Goal: Task Accomplishment & Management: Manage account settings

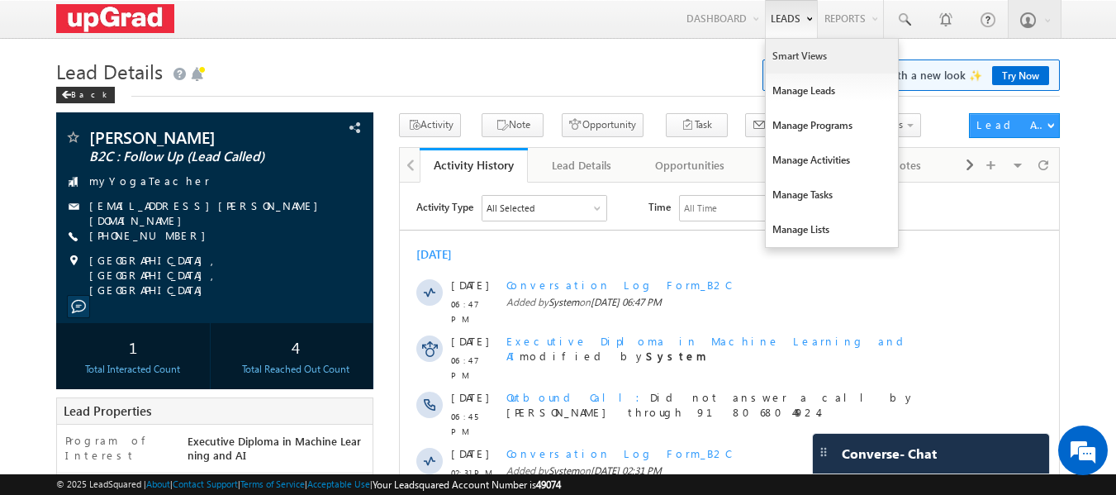
click at [794, 53] on link "Smart Views" at bounding box center [832, 56] width 132 height 35
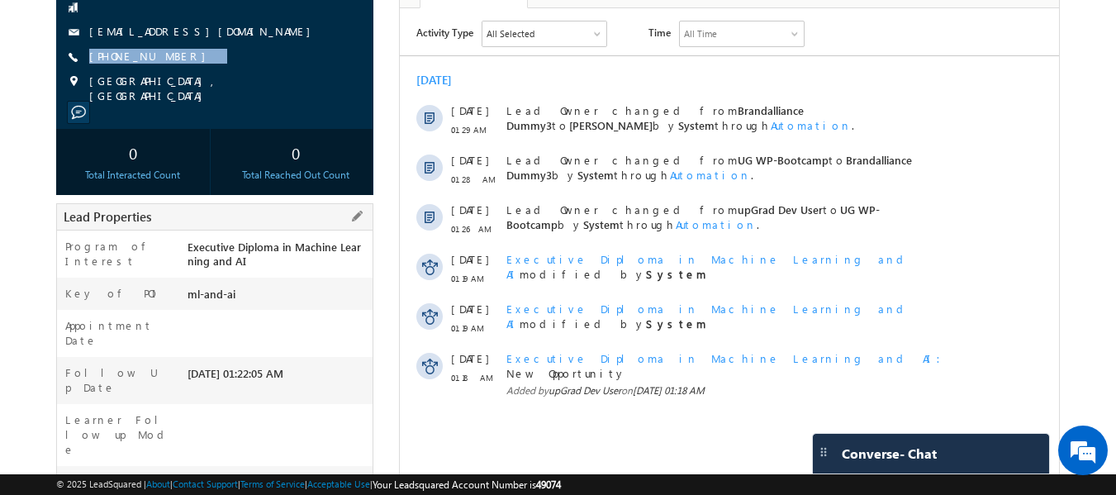
scroll to position [152, 0]
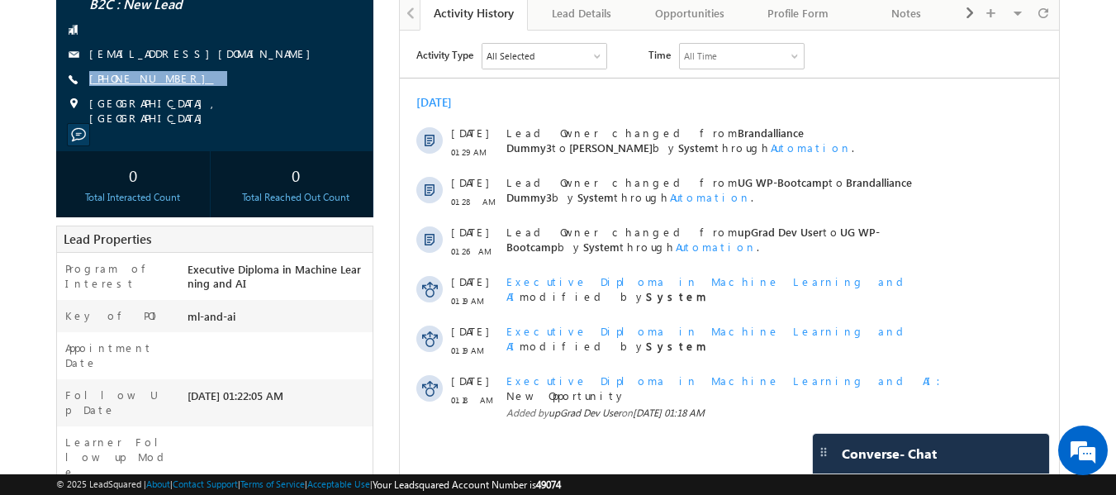
click at [134, 78] on link "+91-9873313319" at bounding box center [151, 78] width 125 height 14
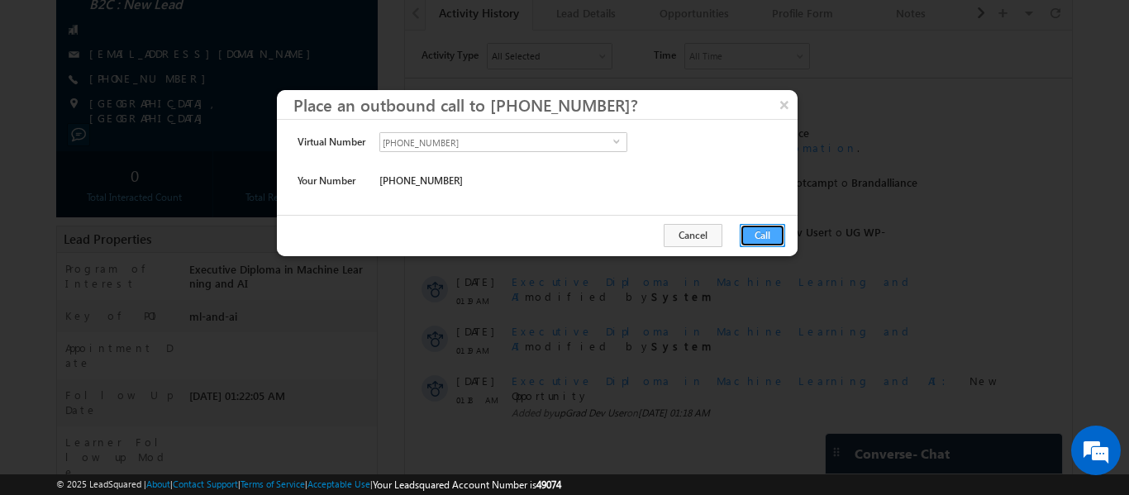
drag, startPoint x: 765, startPoint y: 230, endPoint x: 107, endPoint y: 24, distance: 689.1
click at [765, 230] on button "Call" at bounding box center [762, 235] width 45 height 23
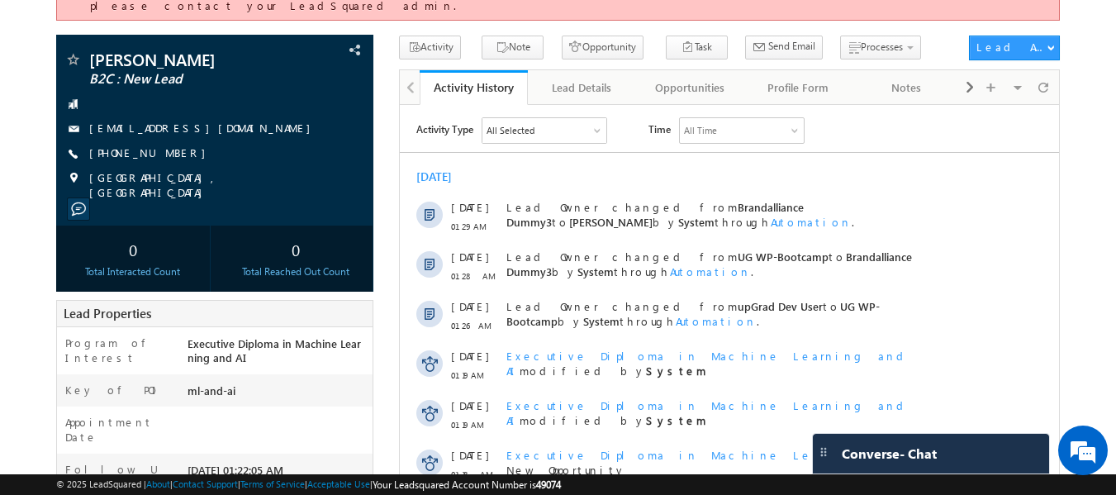
scroll to position [212, 0]
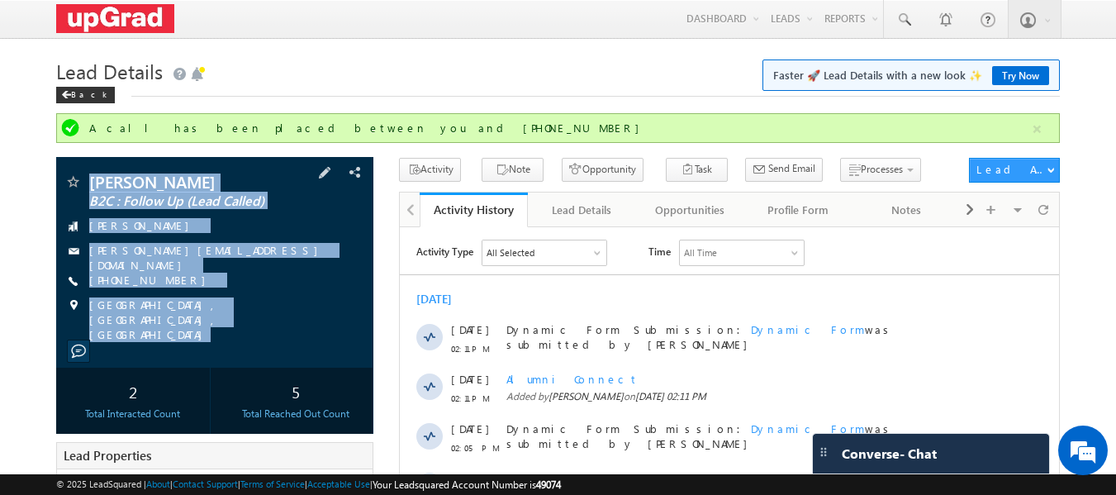
drag, startPoint x: 139, startPoint y: 210, endPoint x: 272, endPoint y: 322, distance: 174.1
click at [272, 322] on div "Nitish Kumar B2C : Follow Up (Lead Called) Ola Cabs nitish.dydx@gmail.com" at bounding box center [215, 262] width 318 height 211
copy div "Nitish Kumar B2C : Follow Up (Lead Called) Ola Cabs nitish.dydx@gmail.com +91-8…"
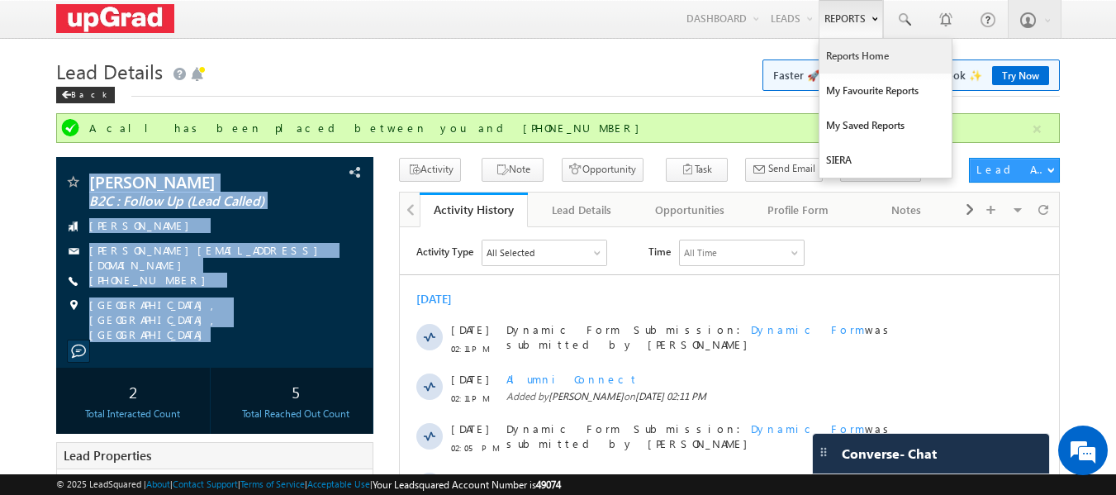
click at [854, 52] on link "Reports Home" at bounding box center [886, 56] width 132 height 35
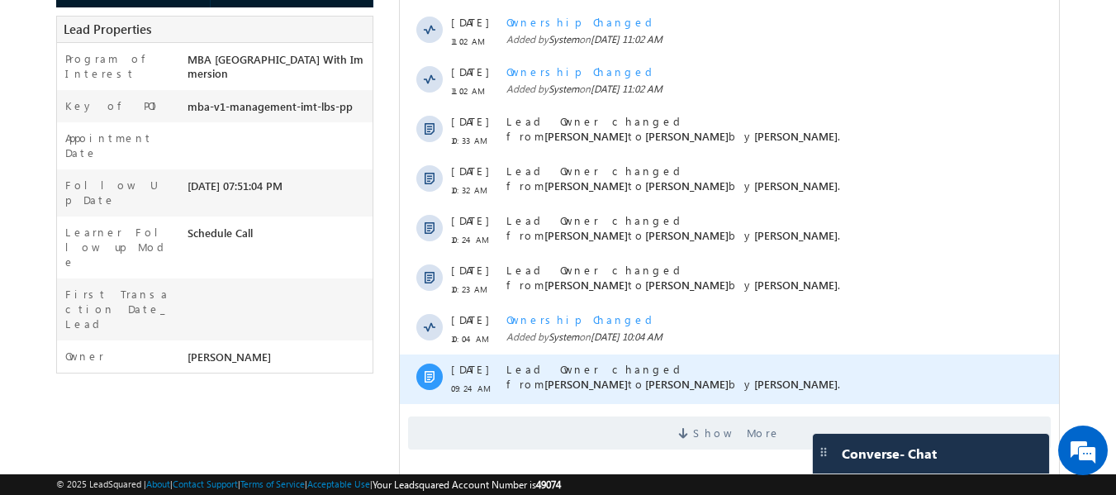
scroll to position [409, 0]
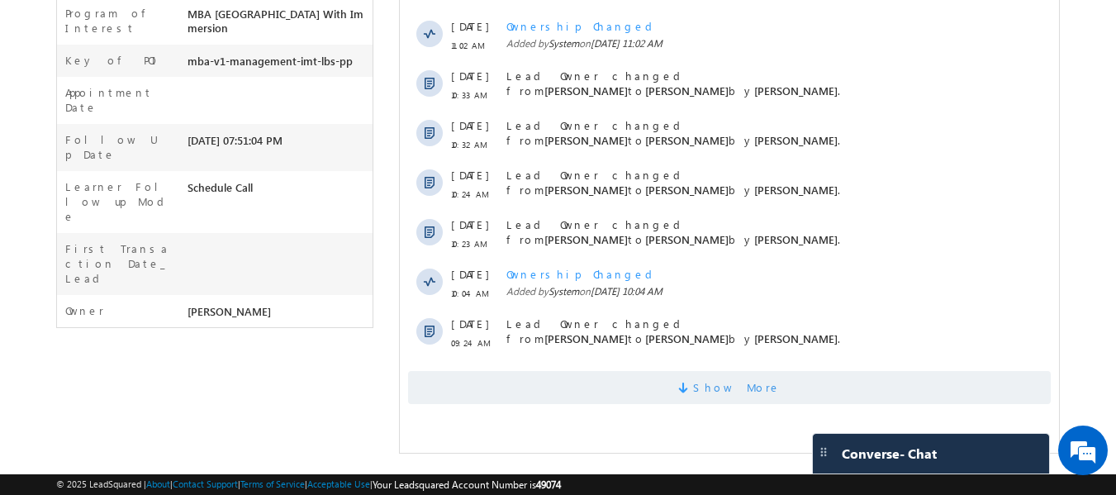
click at [721, 383] on span "Show More" at bounding box center [737, 387] width 88 height 33
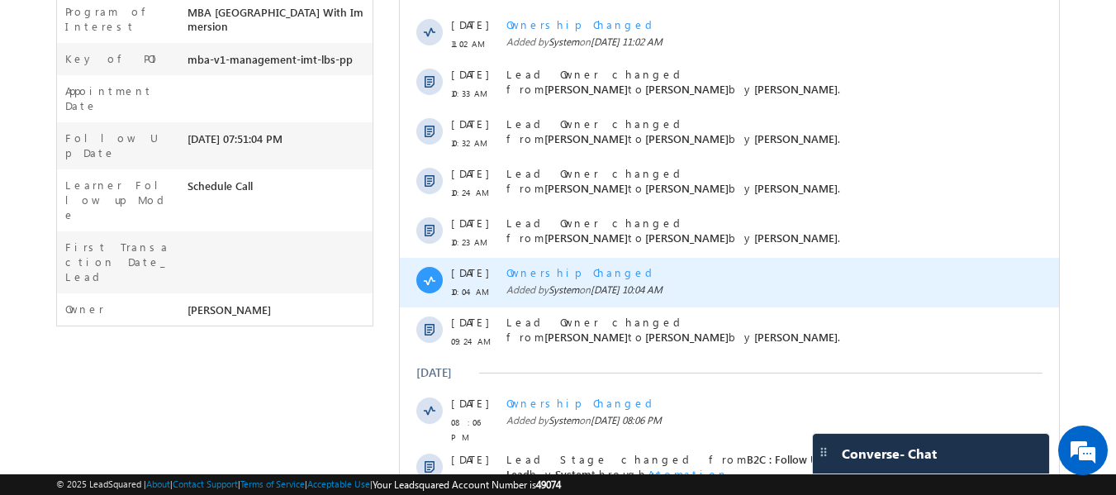
scroll to position [161, 0]
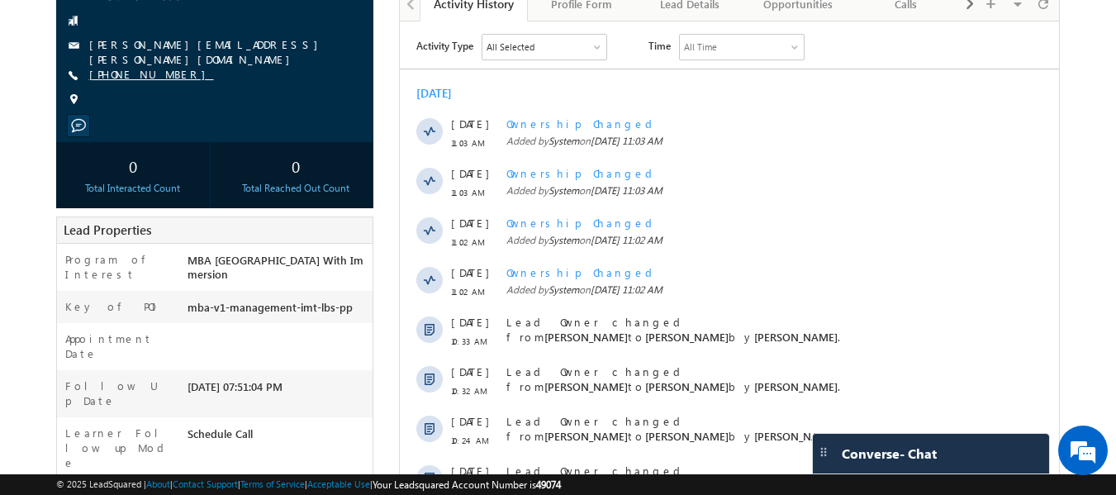
click at [136, 73] on link "+91-9975128738" at bounding box center [151, 74] width 125 height 14
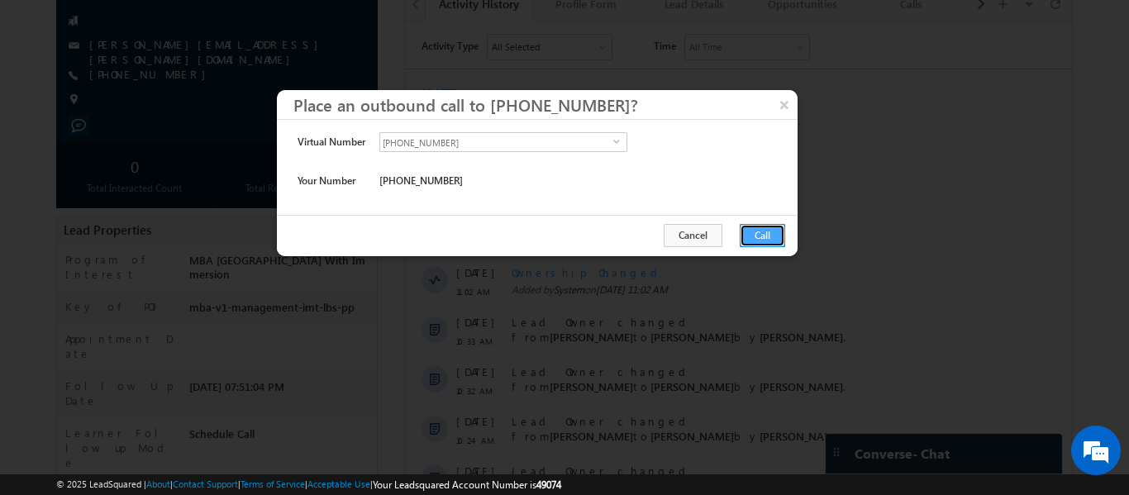
click at [740, 236] on button "Call" at bounding box center [762, 235] width 45 height 23
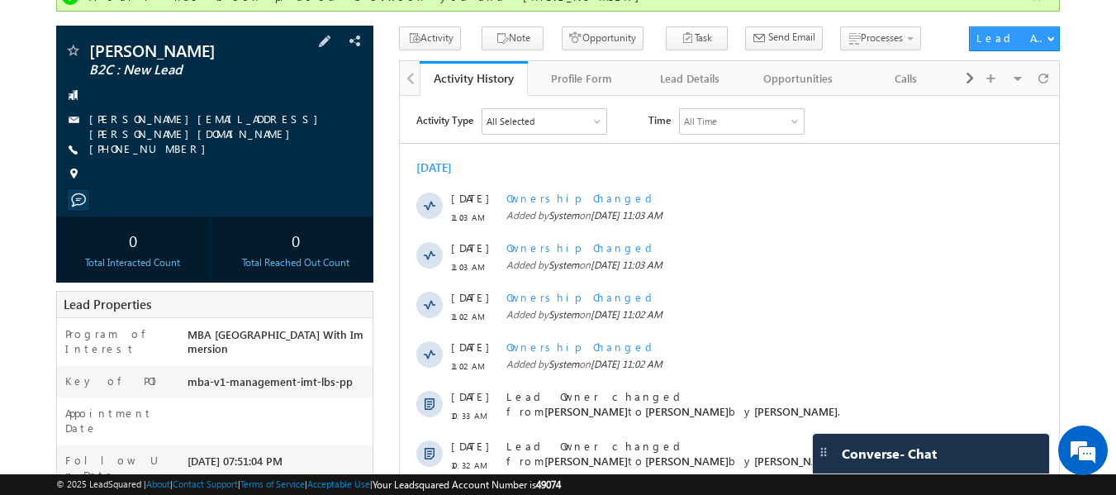
scroll to position [0, 0]
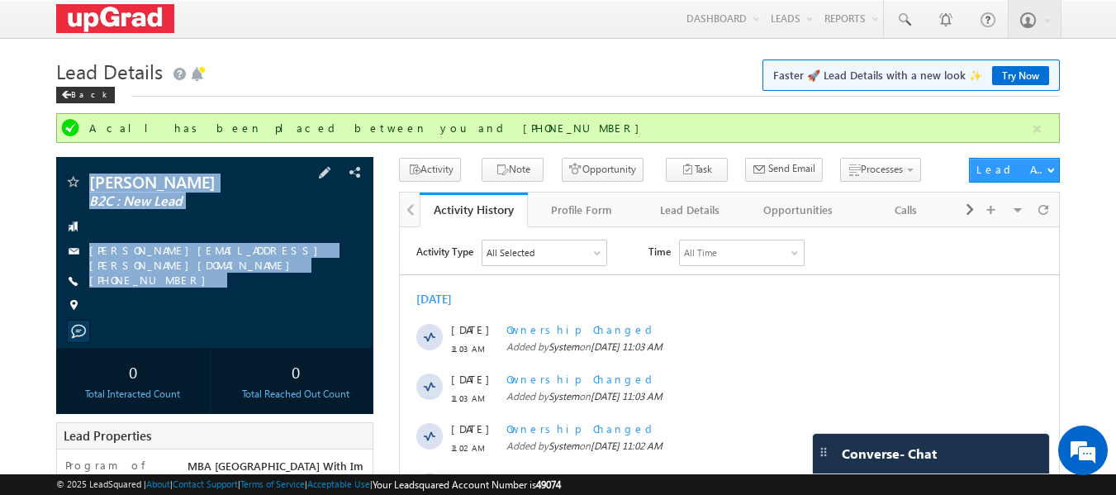
copy div "raghuram pandurangan B2C : New Lead raghuram.pandurangan@payu.in +91-9975128738"
drag, startPoint x: 90, startPoint y: 167, endPoint x: 265, endPoint y: 322, distance: 234.1
click at [267, 322] on div "raghuram pandurangan B2C : New Lead raghuram.pandurangan@payu.in" at bounding box center [215, 252] width 318 height 191
click at [496, 169] on icon "button" at bounding box center [502, 171] width 13 height 16
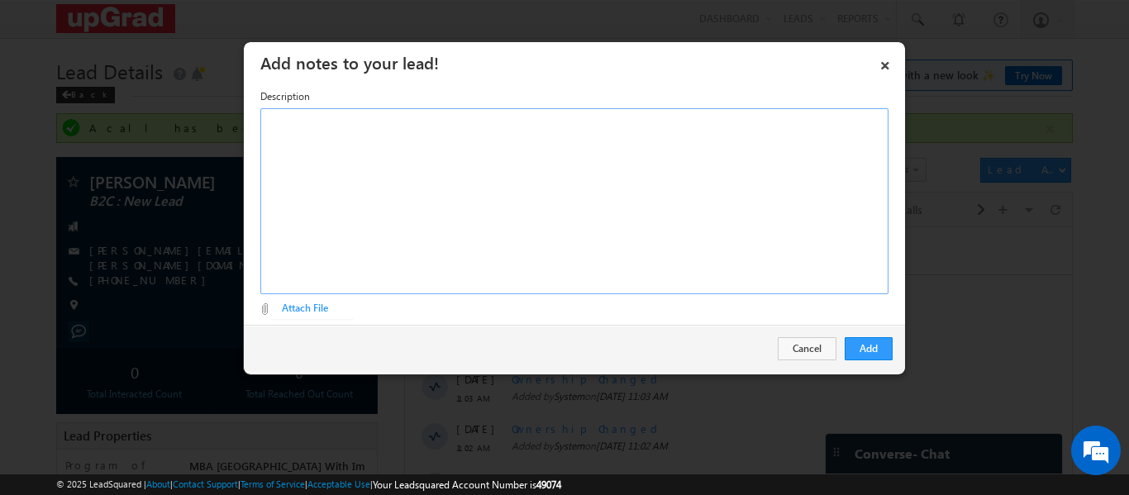
click at [435, 178] on div "Rich Text Editor, Description-inline-editor-div" at bounding box center [574, 201] width 628 height 186
click at [863, 349] on button "Add" at bounding box center [868, 348] width 48 height 23
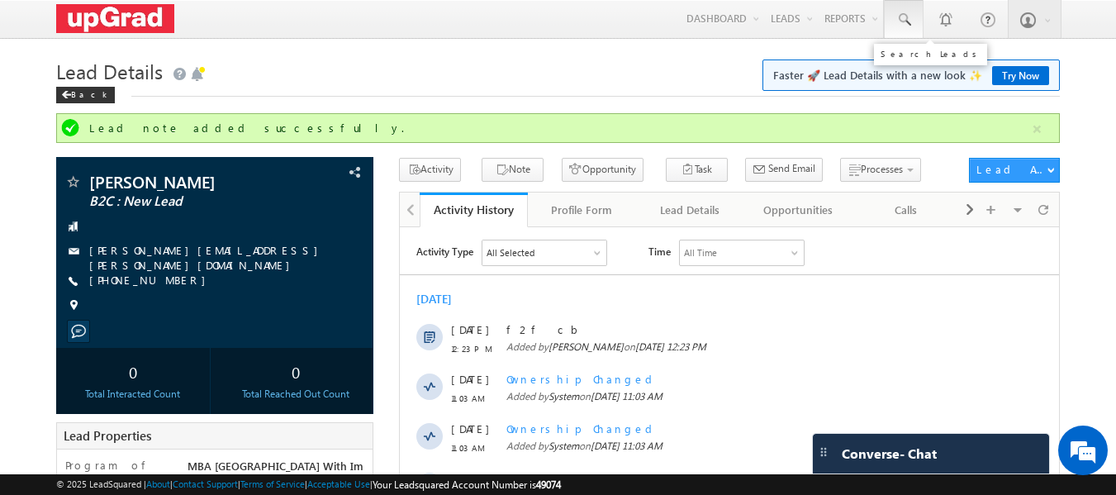
click at [917, 26] on link at bounding box center [904, 19] width 40 height 38
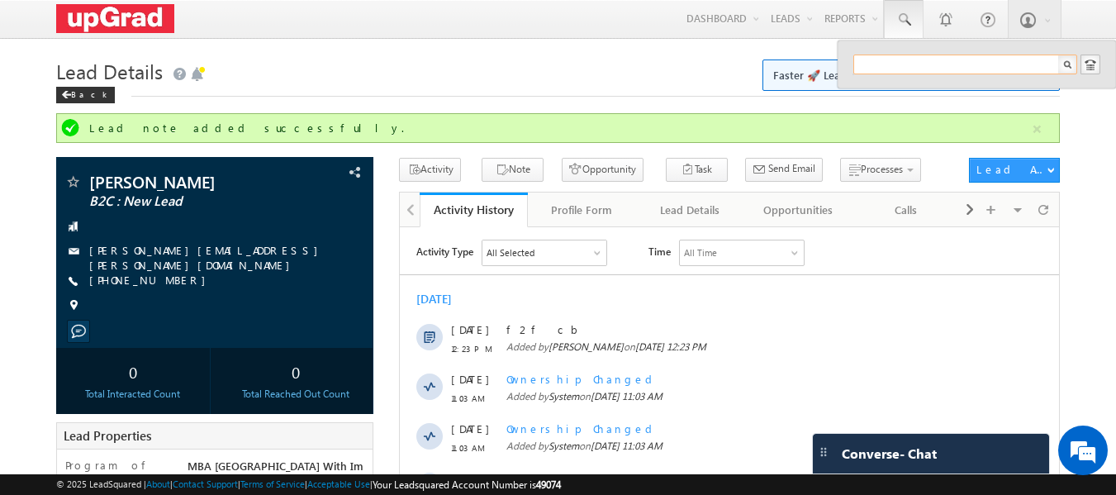
paste input "vasimhat.849@gmail.com"
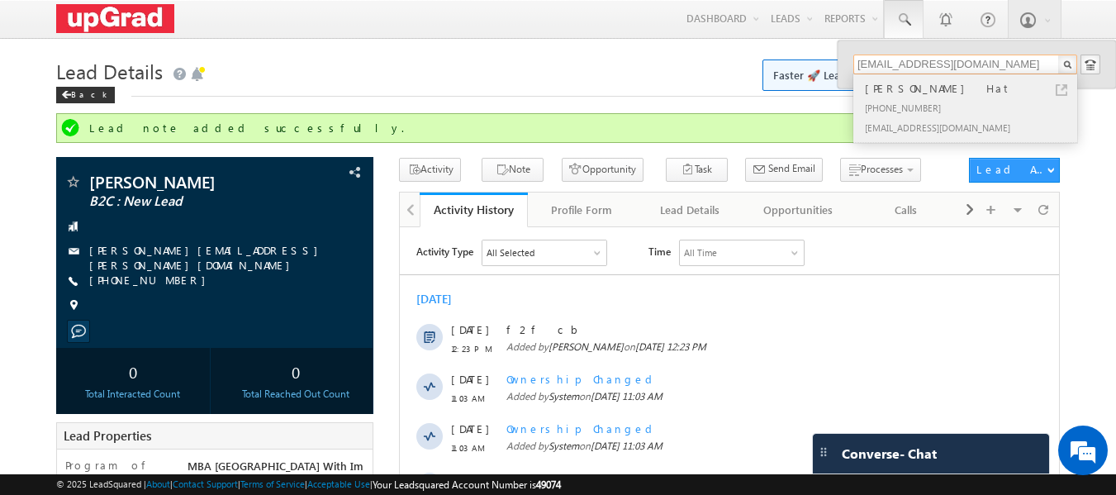
type input "vasimhat.849@gmail.com"
click at [917, 89] on div "Vasim Hat" at bounding box center [972, 88] width 221 height 18
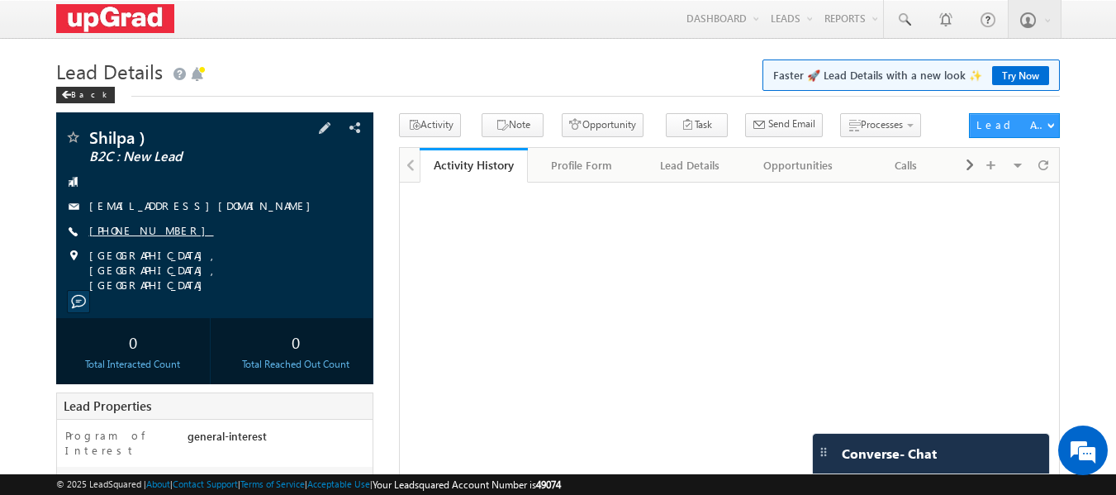
click at [141, 235] on link "[PHONE_NUMBER]" at bounding box center [151, 230] width 125 height 14
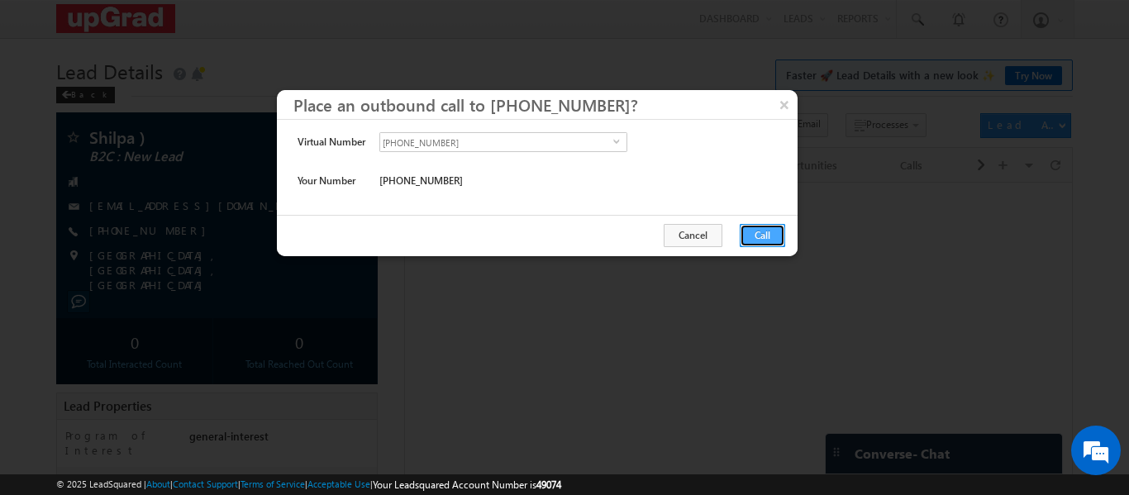
click at [757, 236] on button "Call" at bounding box center [762, 235] width 45 height 23
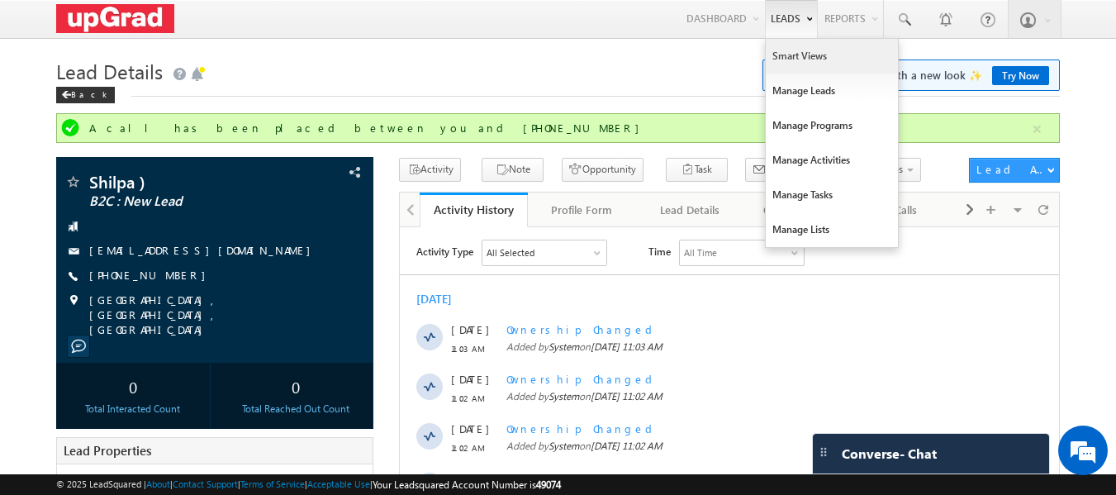
click at [816, 56] on link "Smart Views" at bounding box center [832, 56] width 132 height 35
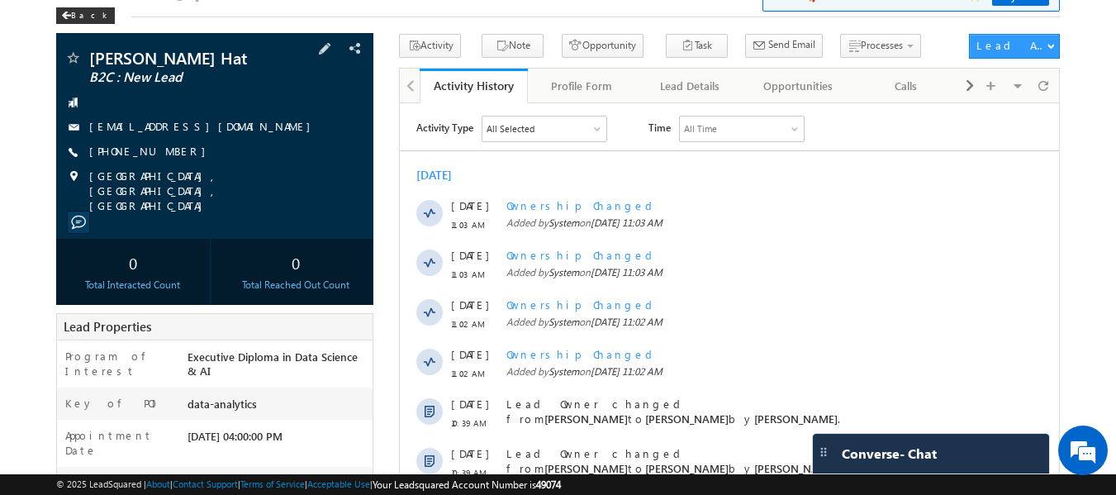
scroll to position [78, 0]
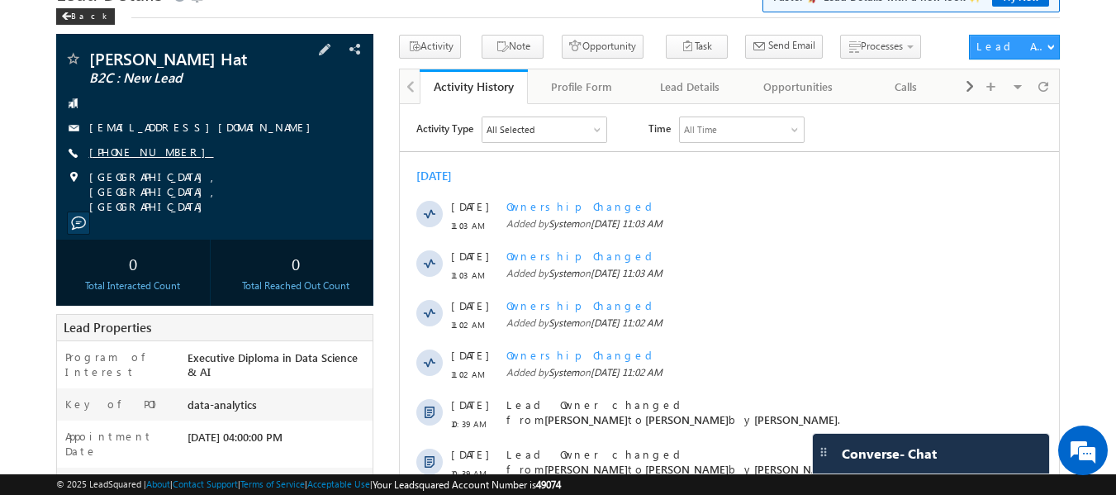
click at [135, 154] on link "+91-8007489312" at bounding box center [151, 152] width 125 height 14
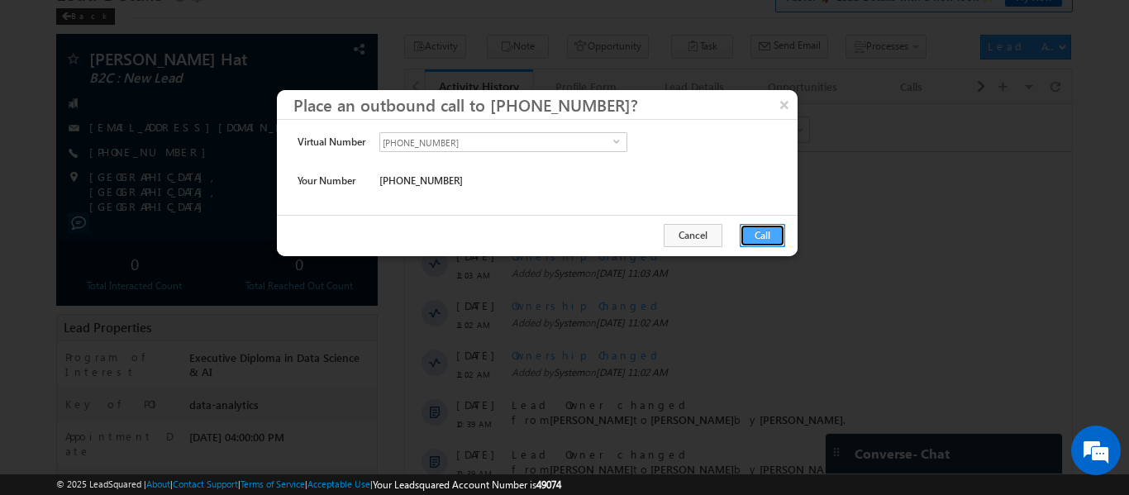
drag, startPoint x: 767, startPoint y: 231, endPoint x: 364, endPoint y: 126, distance: 416.4
click at [767, 231] on button "Call" at bounding box center [762, 235] width 45 height 23
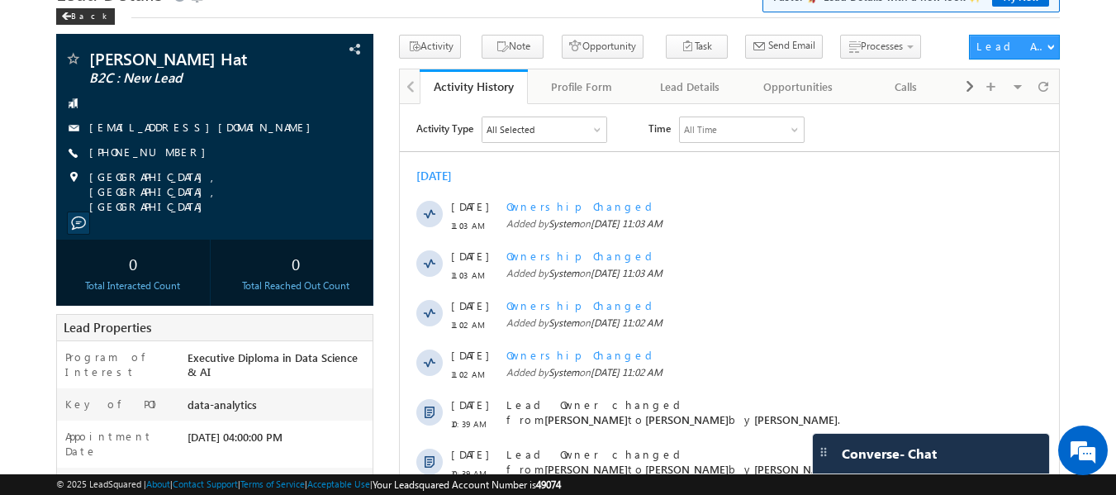
scroll to position [0, 0]
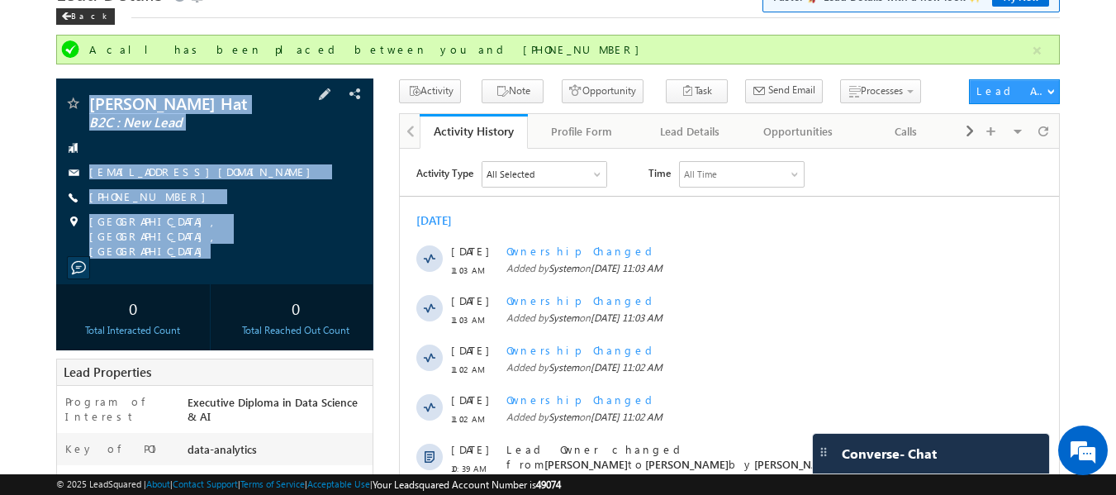
copy div "Vasim Hat B2C : New Lead vasimhat.849@gmail.com +91-8007489312 Muscat, Maharash…"
drag, startPoint x: 87, startPoint y: 88, endPoint x: 244, endPoint y: 249, distance: 224.4
click at [260, 264] on div "Vasim Hat B2C : New Lead vasimhat.849@gmail.com" at bounding box center [215, 181] width 318 height 206
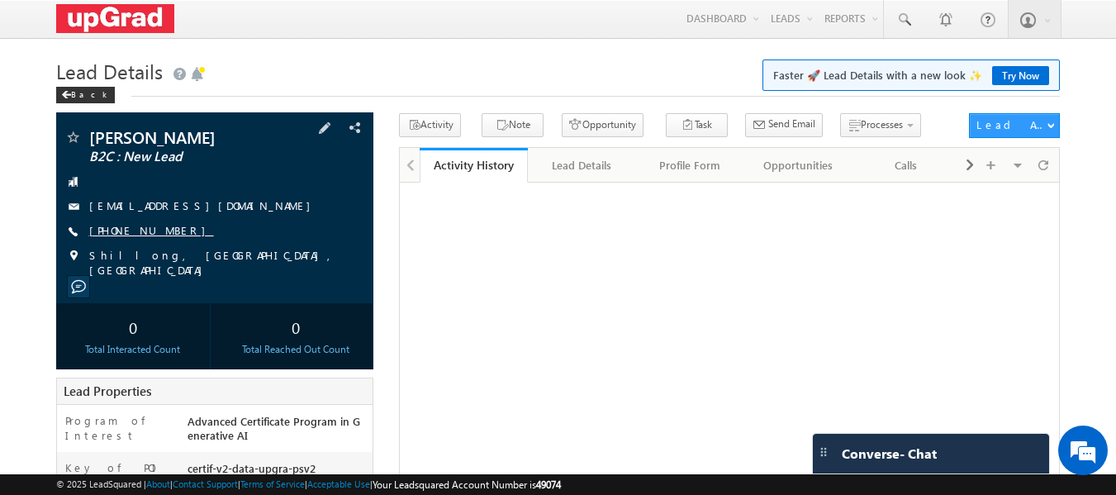
click at [135, 226] on link "[PHONE_NUMBER]" at bounding box center [151, 230] width 125 height 14
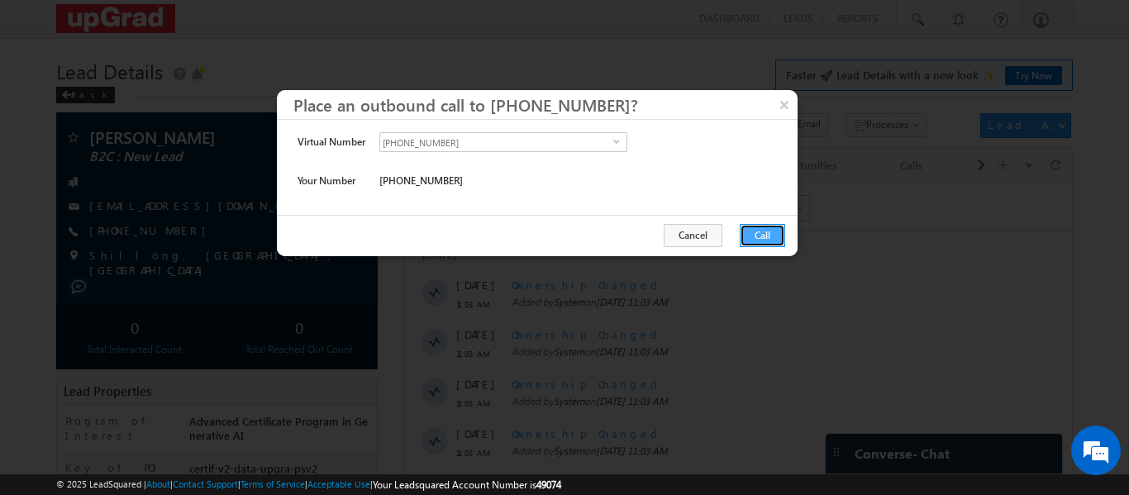
click at [748, 227] on button "Call" at bounding box center [762, 235] width 45 height 23
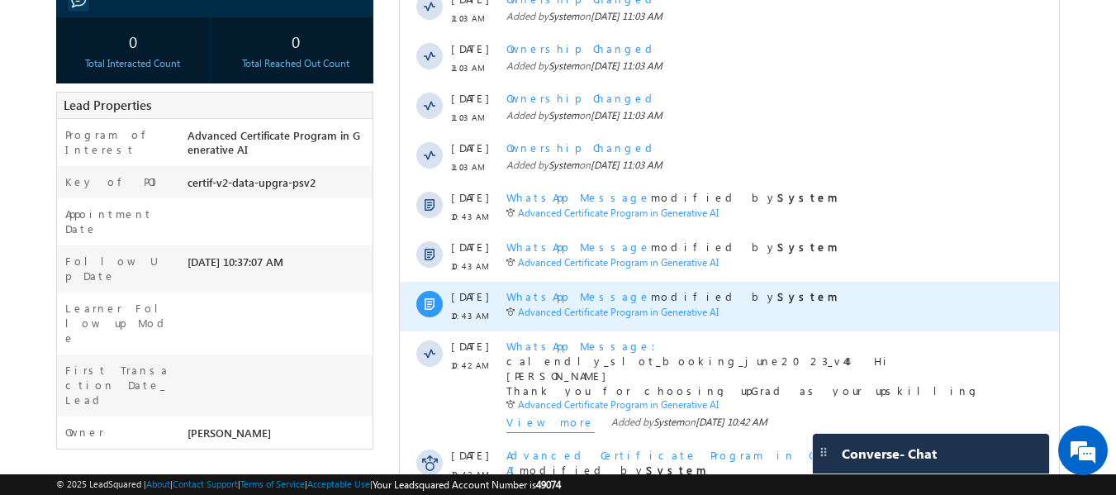
scroll to position [496, 0]
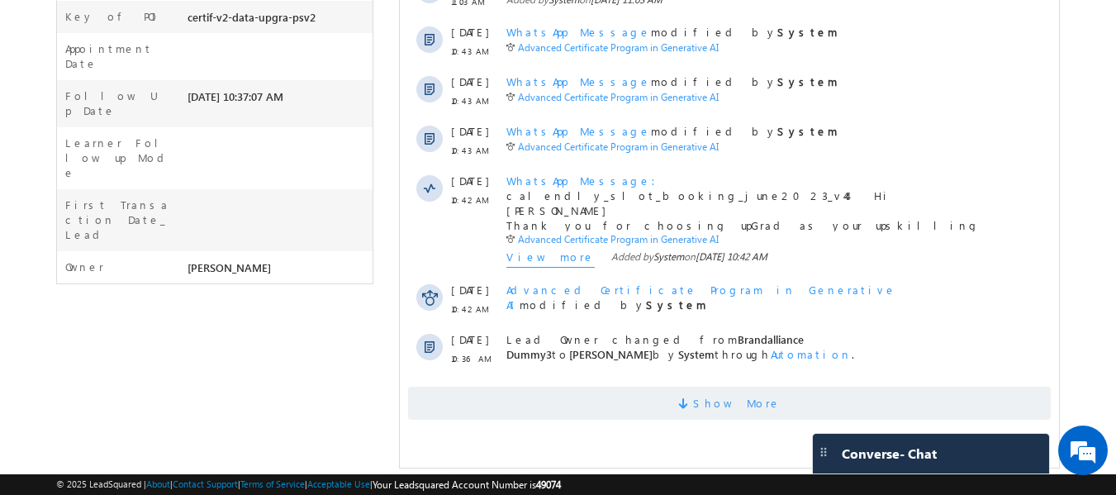
click at [716, 406] on span "Show More" at bounding box center [737, 403] width 88 height 33
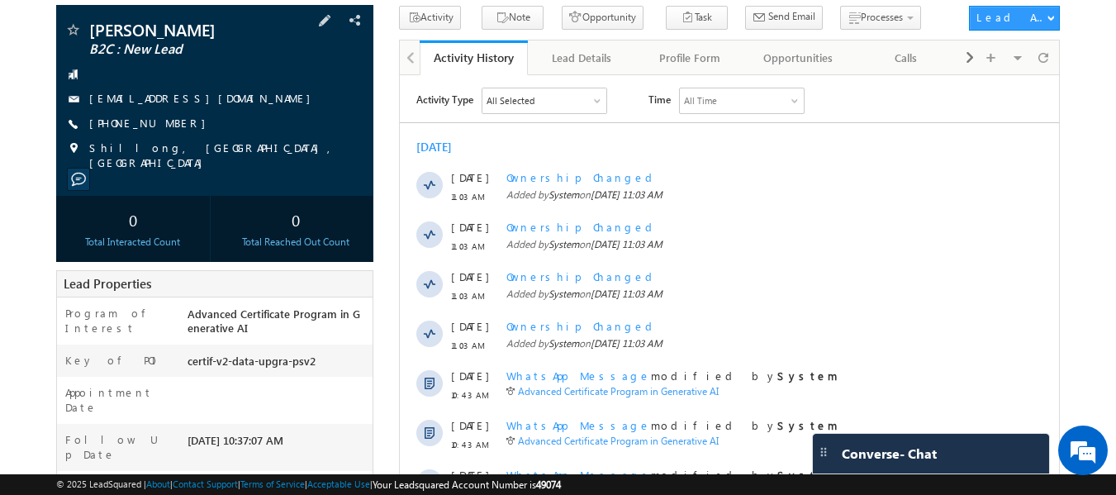
scroll to position [107, 0]
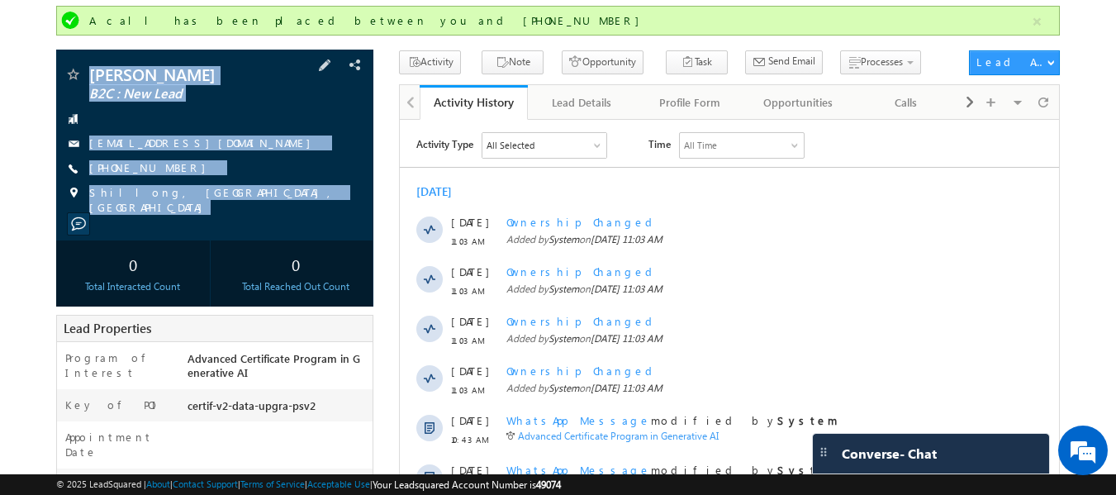
drag, startPoint x: 87, startPoint y: 59, endPoint x: 237, endPoint y: 227, distance: 225.3
click at [237, 227] on div "Bhavani Prasad Baruah B2C : New Lead baruahbp@yahoo.in" at bounding box center [215, 145] width 318 height 191
copy div "Bhavani Prasad Baruah B2C : New Lead baruahbp@yahoo.in +91-7005851887 Shillong,…"
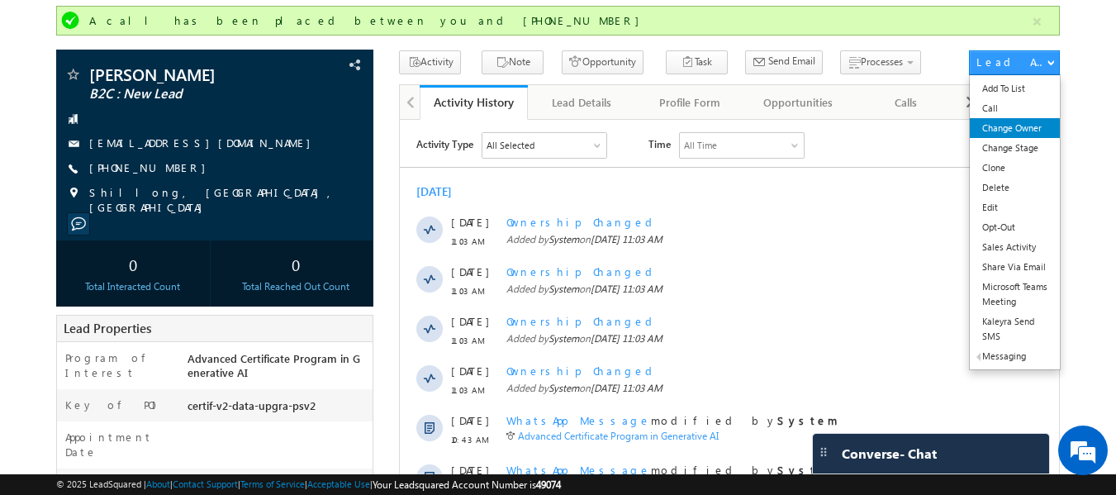
click at [1020, 128] on link "Change Owner" at bounding box center [1015, 128] width 90 height 20
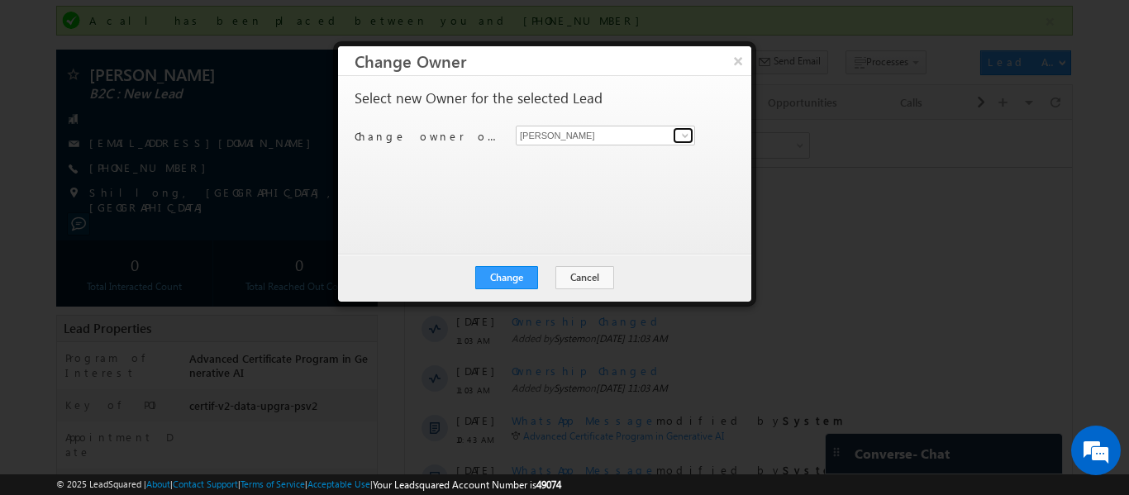
click at [686, 137] on span at bounding box center [684, 135] width 13 height 13
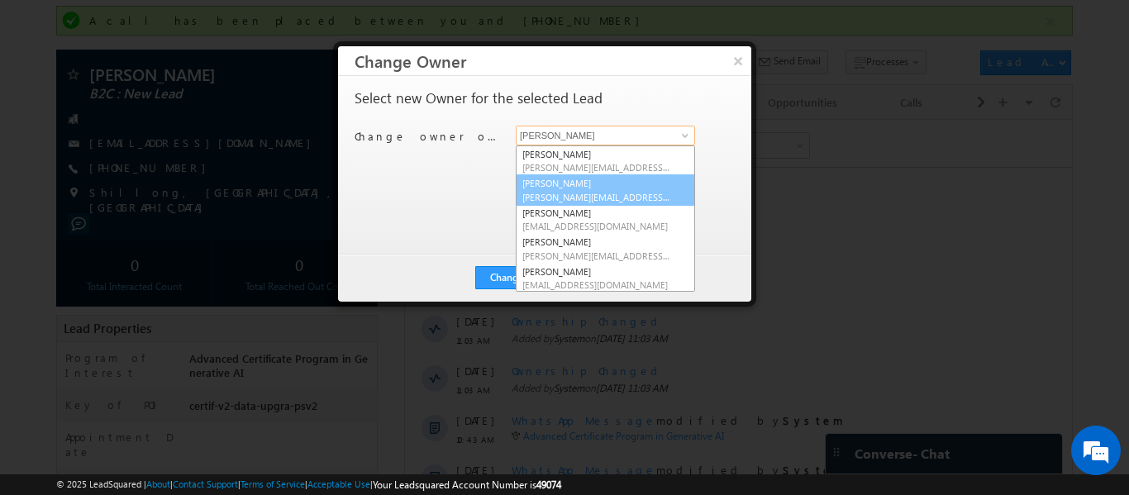
click at [582, 181] on link "Rajib Chowdhury rajib.chowdhury@upgrad.com" at bounding box center [605, 189] width 179 height 31
type input "[PERSON_NAME]"
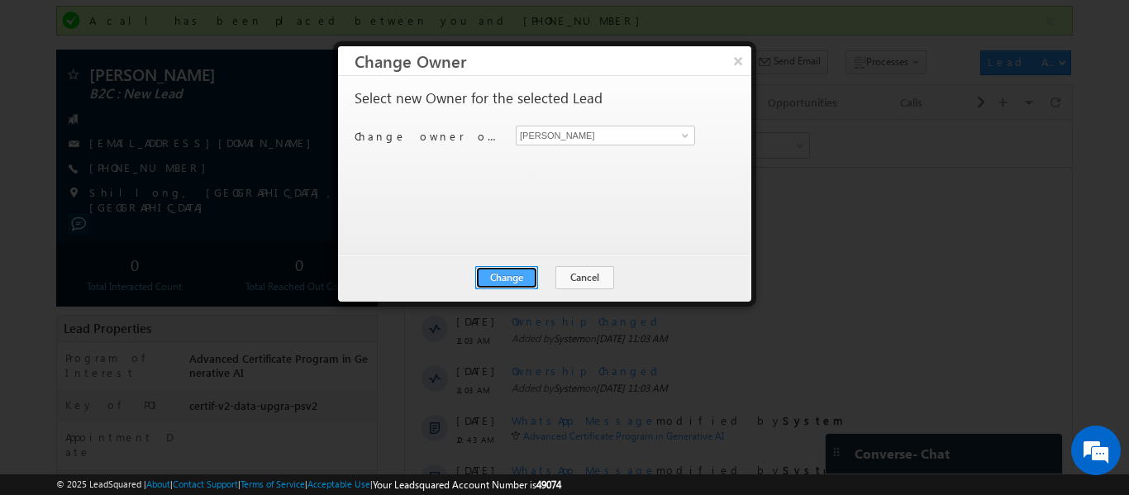
click at [506, 274] on button "Change" at bounding box center [506, 277] width 63 height 23
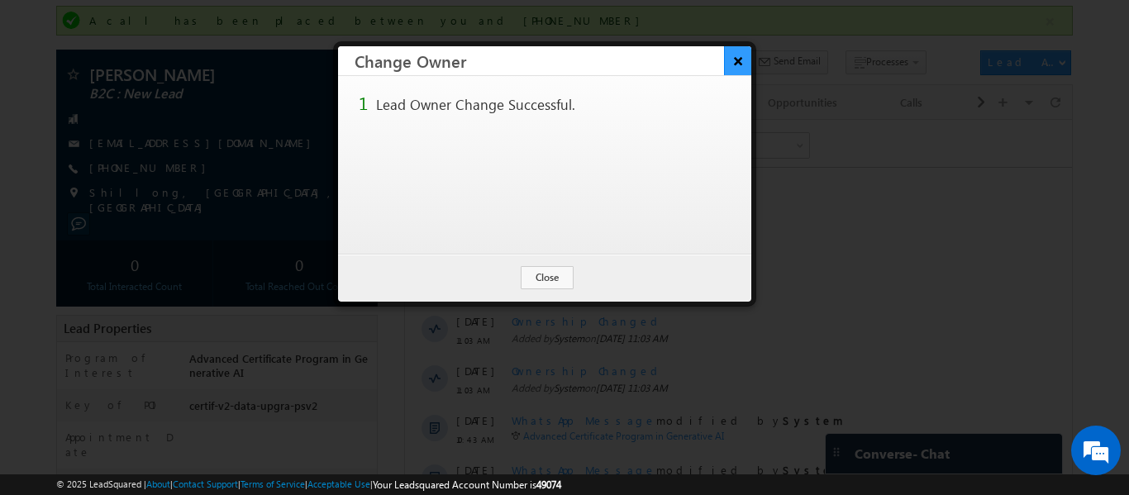
click at [730, 58] on button "×" at bounding box center [737, 60] width 27 height 29
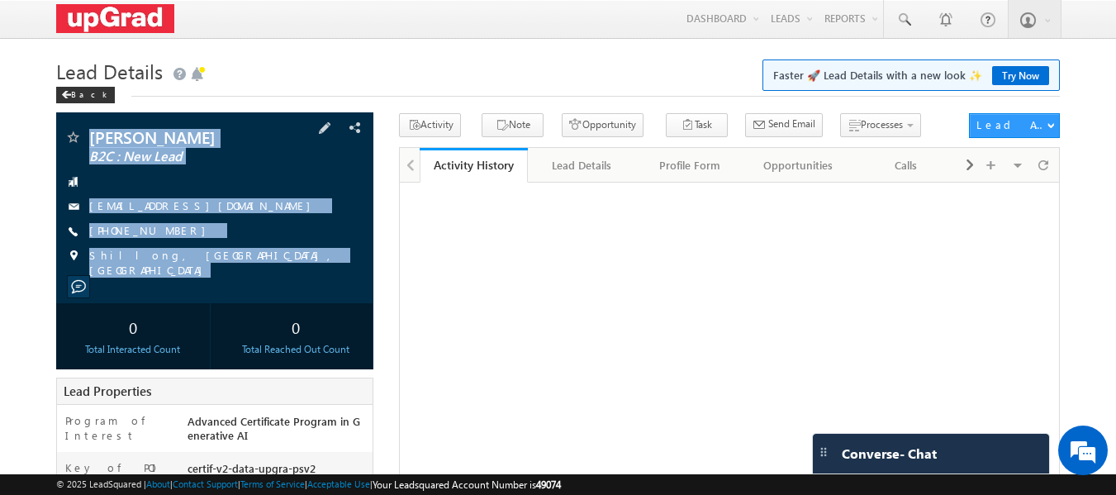
click at [264, 288] on div "[PERSON_NAME] B2C : New Lead [EMAIL_ADDRESS][DOMAIN_NAME]" at bounding box center [215, 207] width 318 height 191
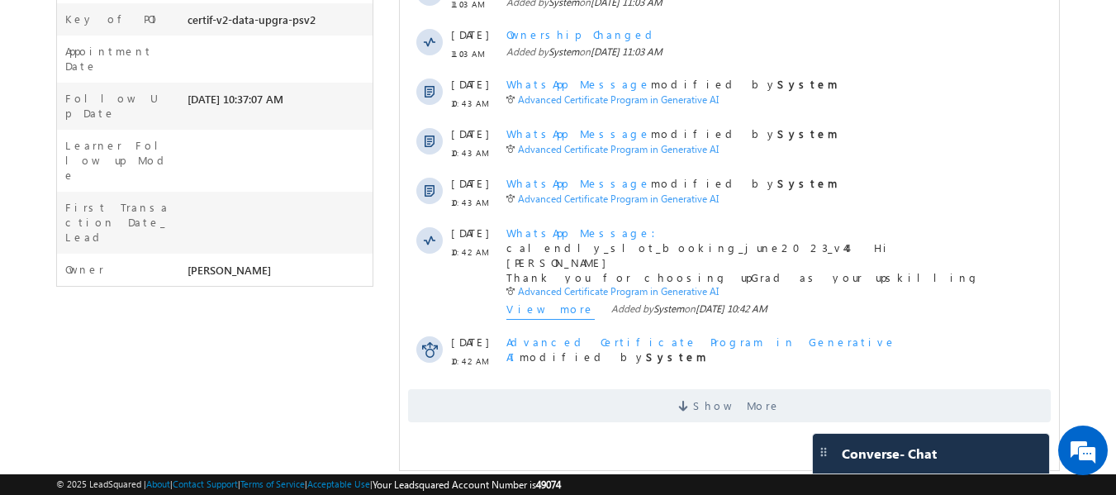
scroll to position [468, 0]
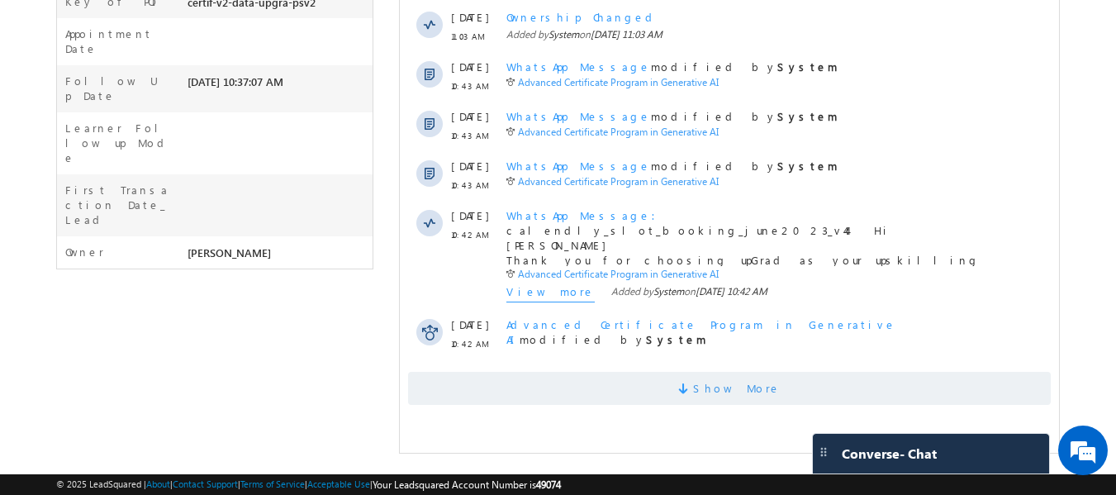
click at [759, 392] on span "Show More" at bounding box center [737, 388] width 88 height 33
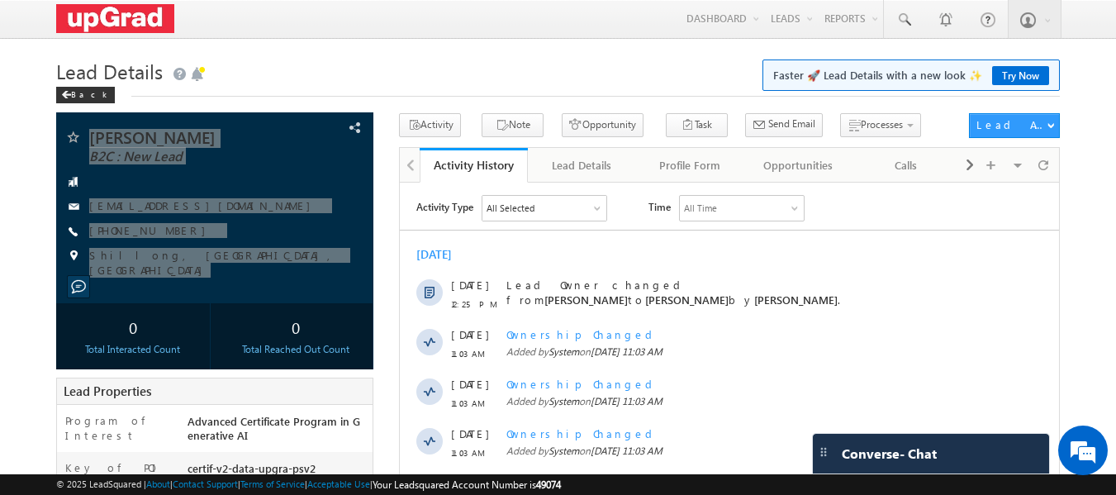
scroll to position [0, 0]
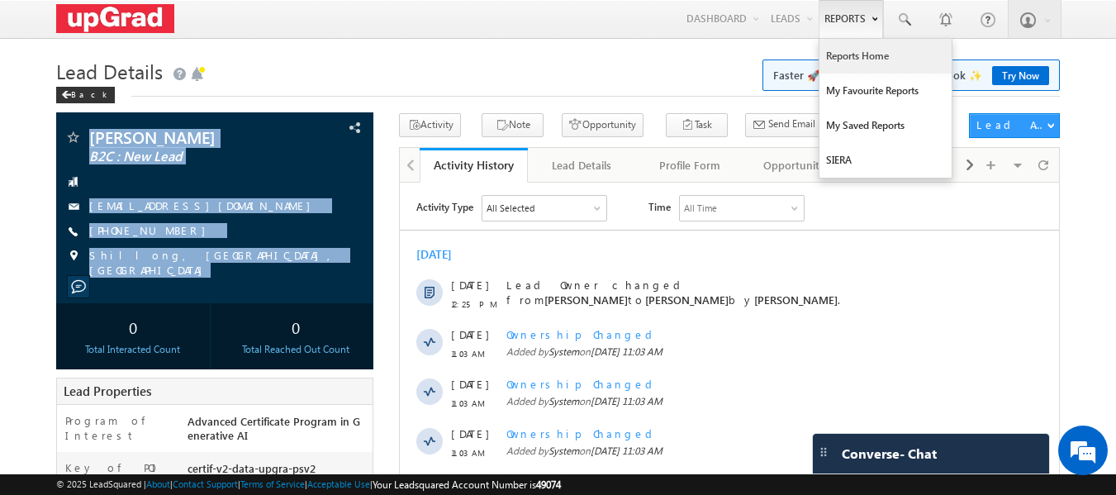
click at [844, 53] on link "Reports Home" at bounding box center [886, 56] width 132 height 35
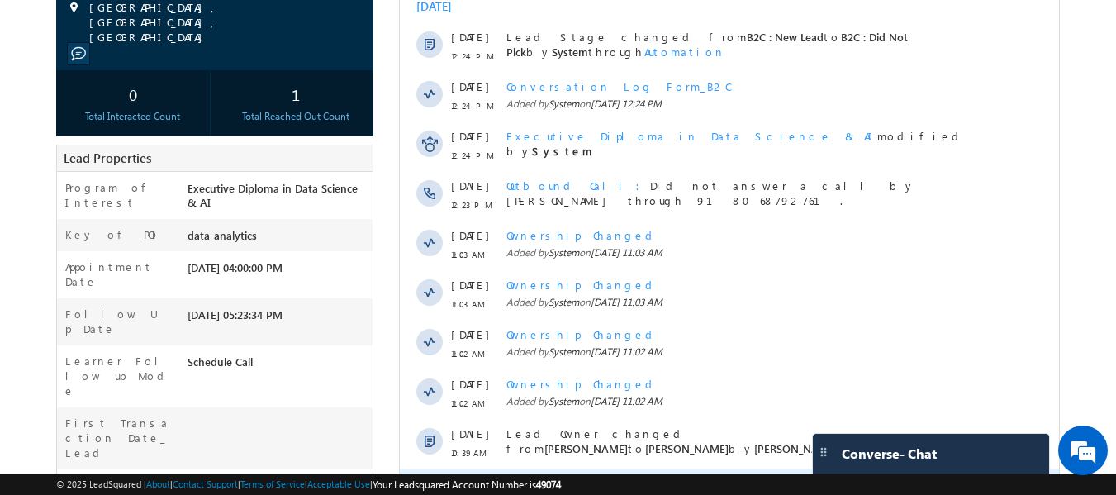
scroll to position [409, 0]
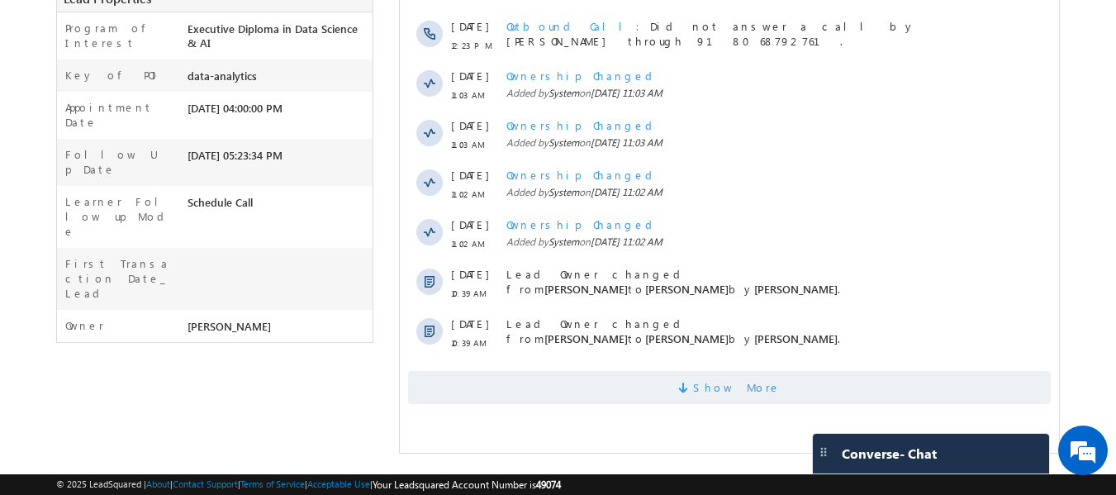
click at [754, 377] on span "Show More" at bounding box center [737, 387] width 88 height 33
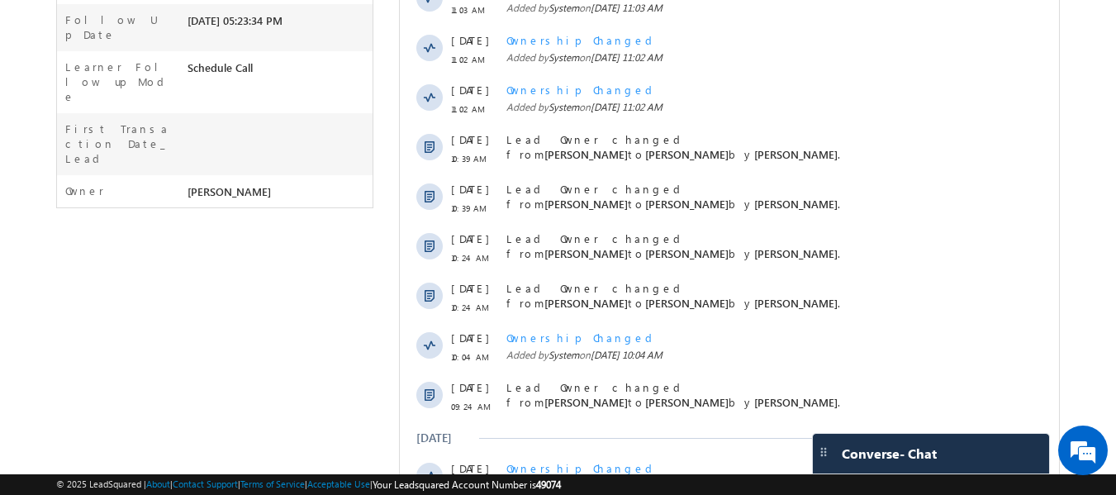
scroll to position [549, 0]
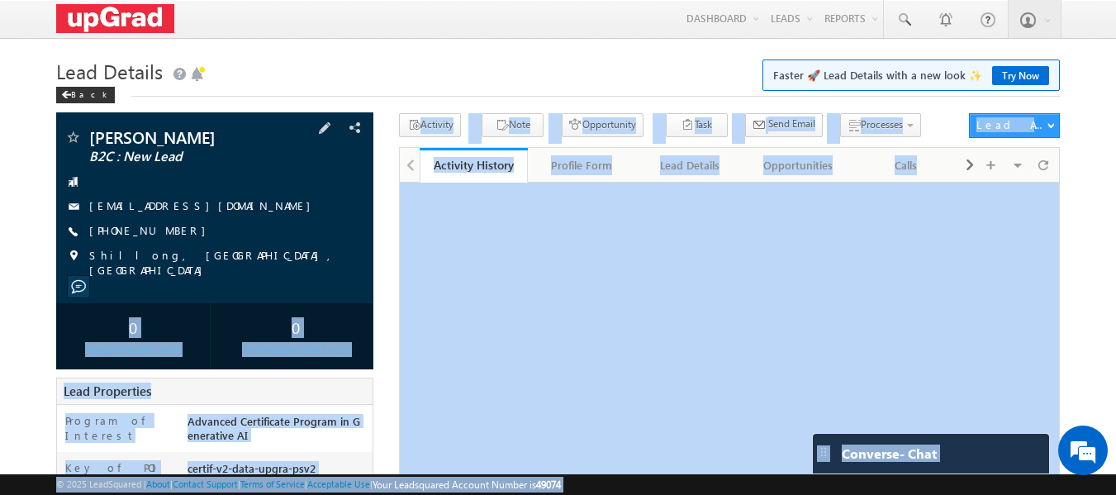
drag, startPoint x: 79, startPoint y: 126, endPoint x: 234, endPoint y: 218, distance: 180.1
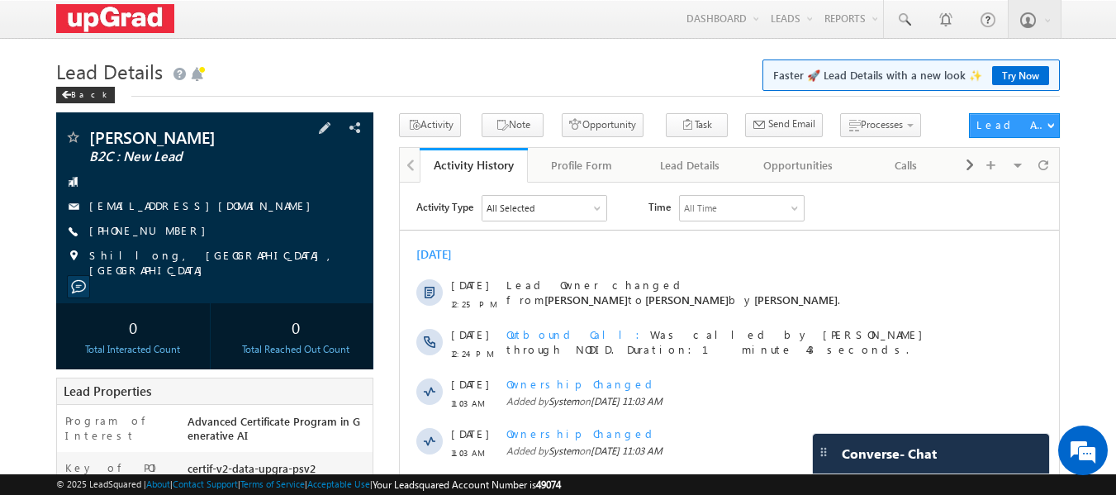
click at [229, 195] on div "[PERSON_NAME] B2C : New Lead [EMAIL_ADDRESS][DOMAIN_NAME] [PHONE_NUMBER]" at bounding box center [215, 203] width 302 height 149
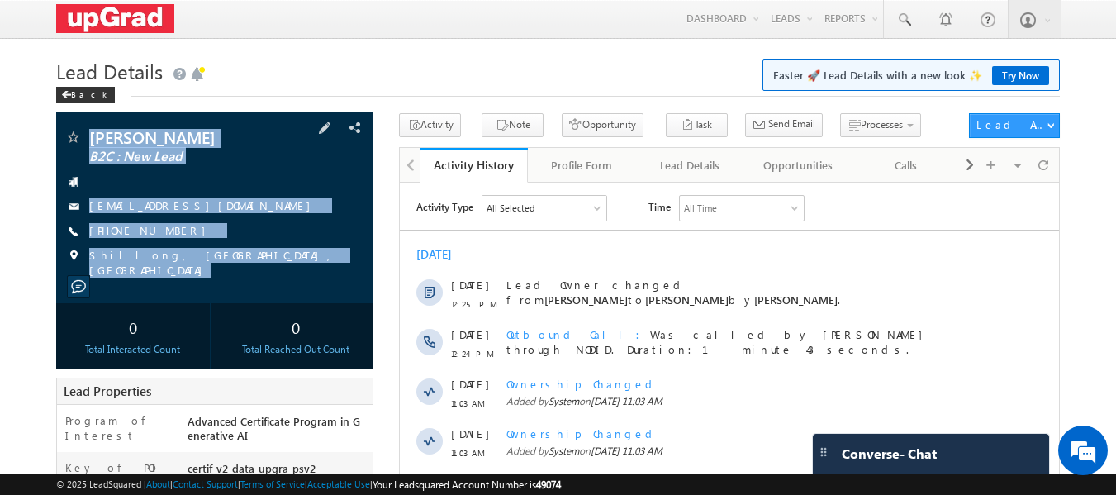
drag, startPoint x: 88, startPoint y: 121, endPoint x: 277, endPoint y: 280, distance: 246.9
click at [277, 280] on div "[PERSON_NAME] B2C : New Lead [EMAIL_ADDRESS][DOMAIN_NAME]" at bounding box center [215, 207] width 318 height 191
copy div "[PERSON_NAME] Baruah B2C : New Lead [EMAIL_ADDRESS][DOMAIN_NAME] [PHONE_NUMBER]…"
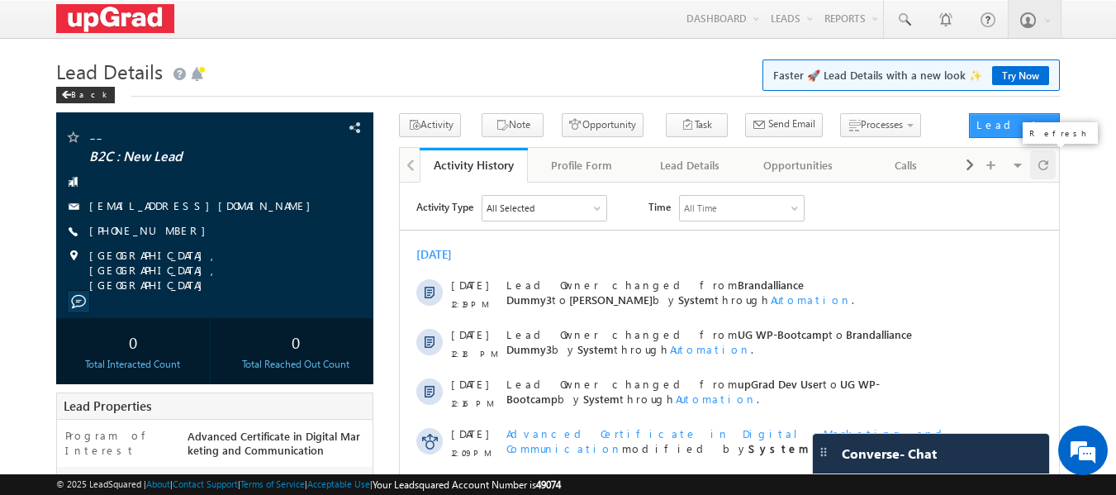
click at [1042, 164] on span at bounding box center [1044, 164] width 10 height 29
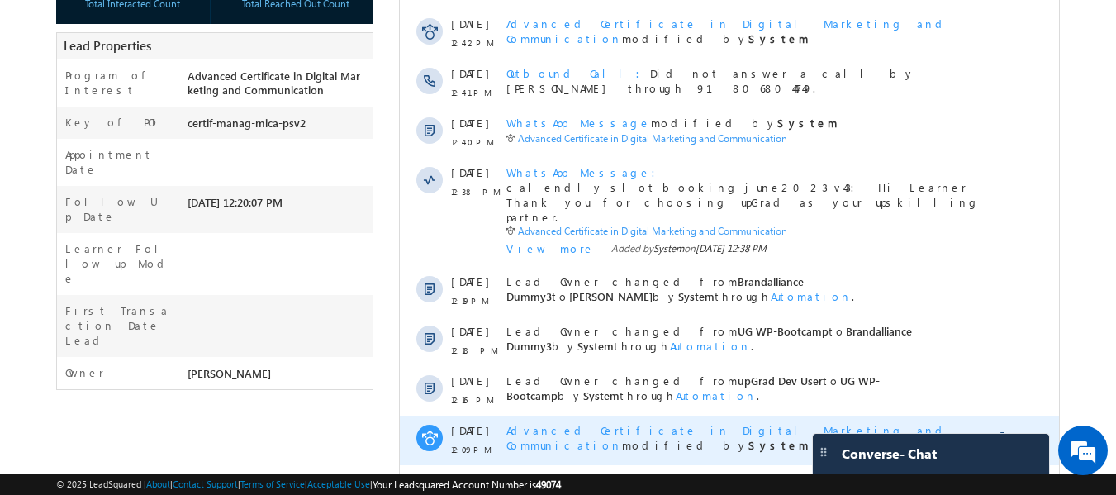
scroll to position [468, 0]
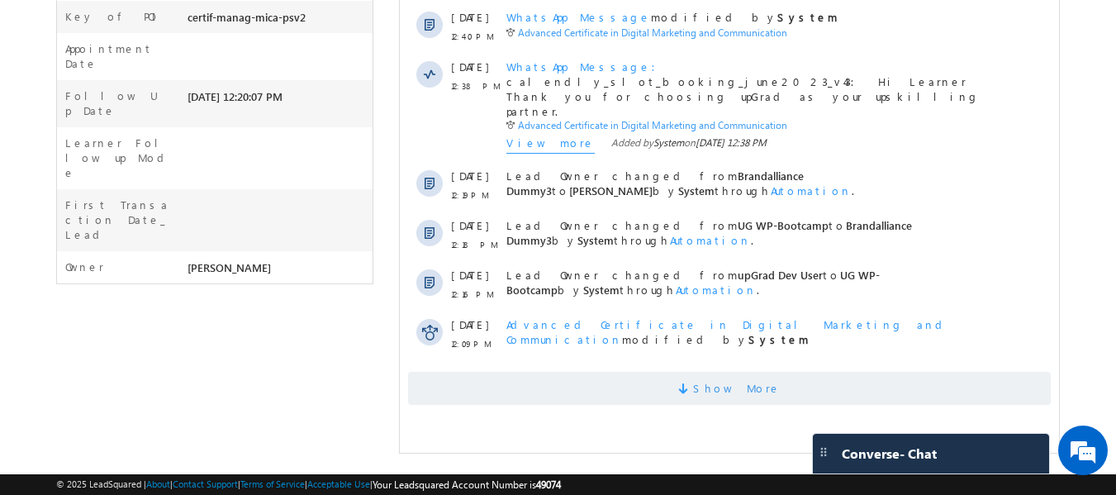
click at [736, 378] on span "Show More" at bounding box center [737, 388] width 88 height 33
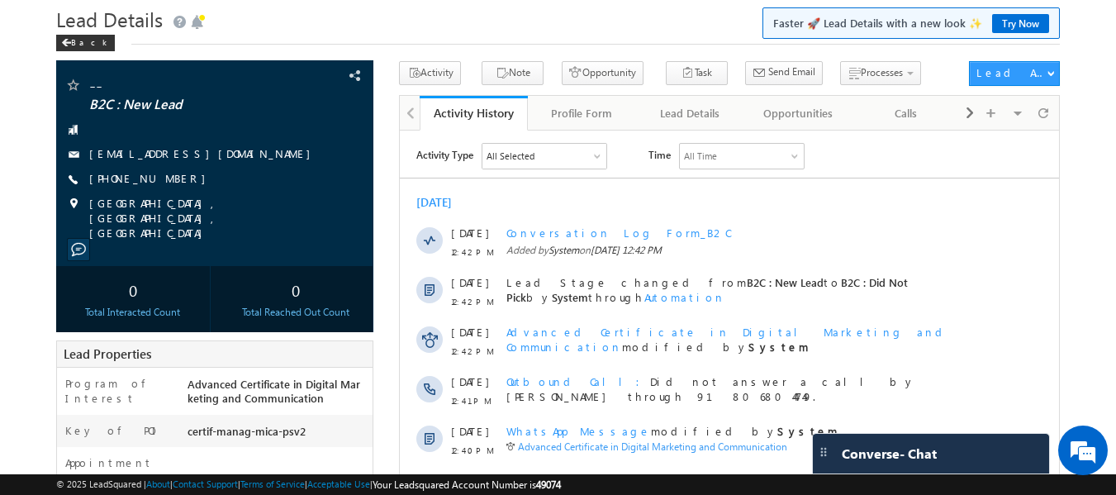
scroll to position [48, 0]
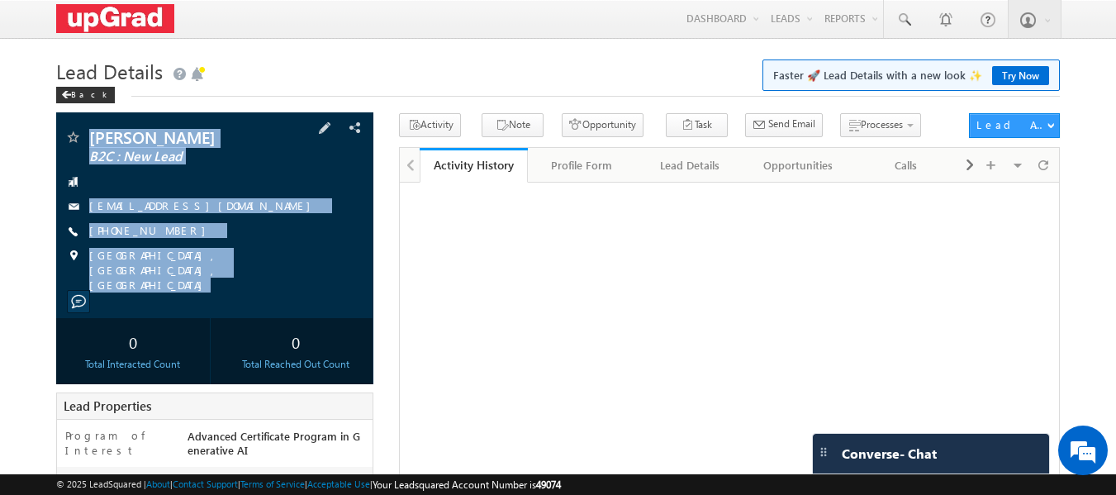
drag, startPoint x: 78, startPoint y: 123, endPoint x: 253, endPoint y: 287, distance: 239.7
click at [253, 287] on div "[PERSON_NAME] B2C : New Lead [EMAIL_ADDRESS][DOMAIN_NAME]" at bounding box center [215, 215] width 318 height 206
copy div "[PERSON_NAME] B2C : New Lead [EMAIL_ADDRESS][DOMAIN_NAME] [PHONE_NUMBER] [GEOGR…"
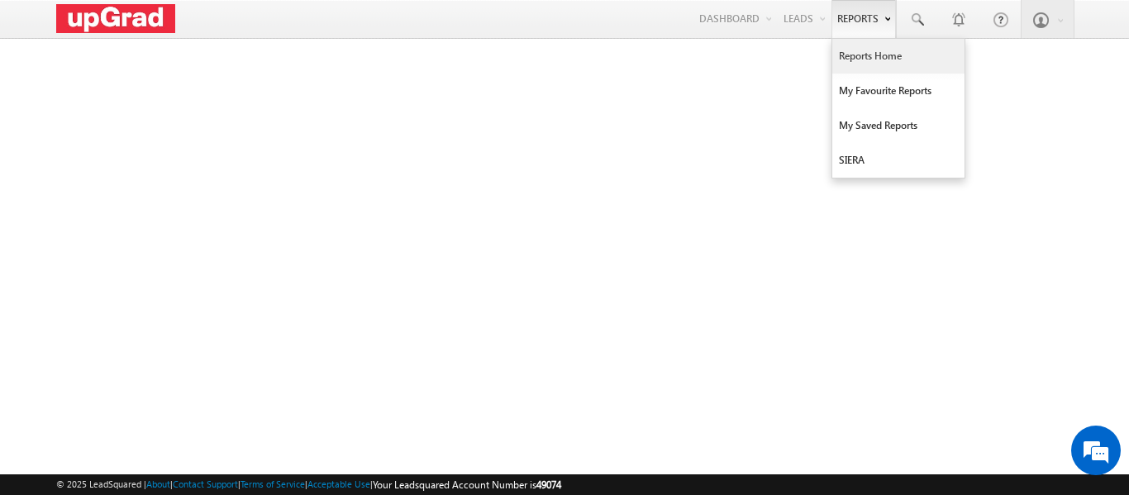
click at [867, 59] on link "Reports Home" at bounding box center [898, 56] width 132 height 35
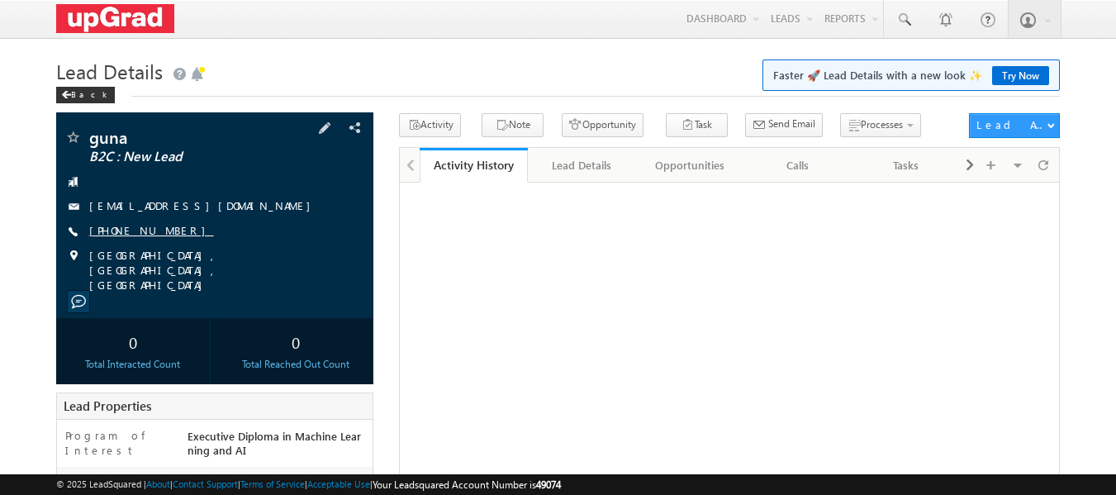
click at [126, 231] on link "[PHONE_NUMBER]" at bounding box center [151, 230] width 125 height 14
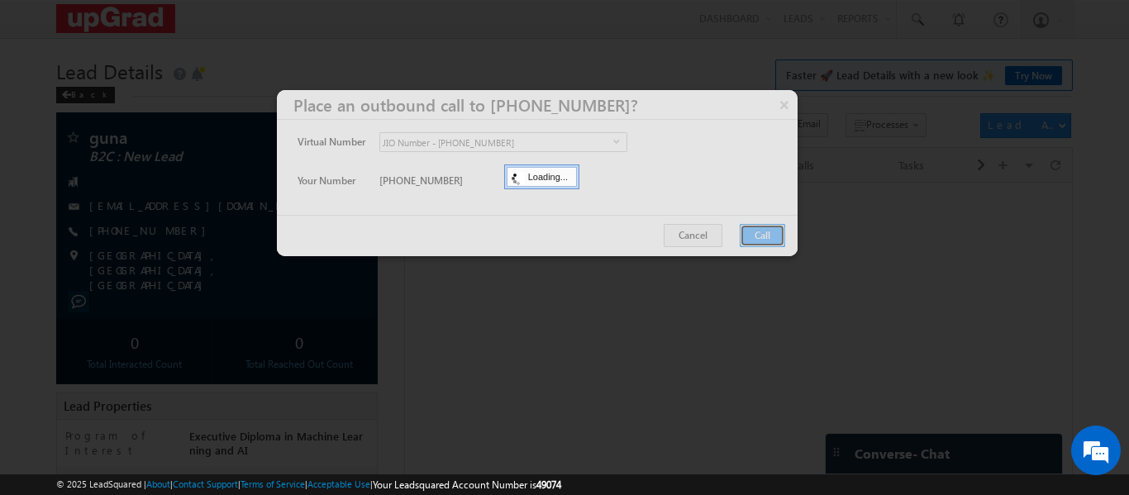
click at [768, 241] on button "Call" at bounding box center [762, 235] width 45 height 23
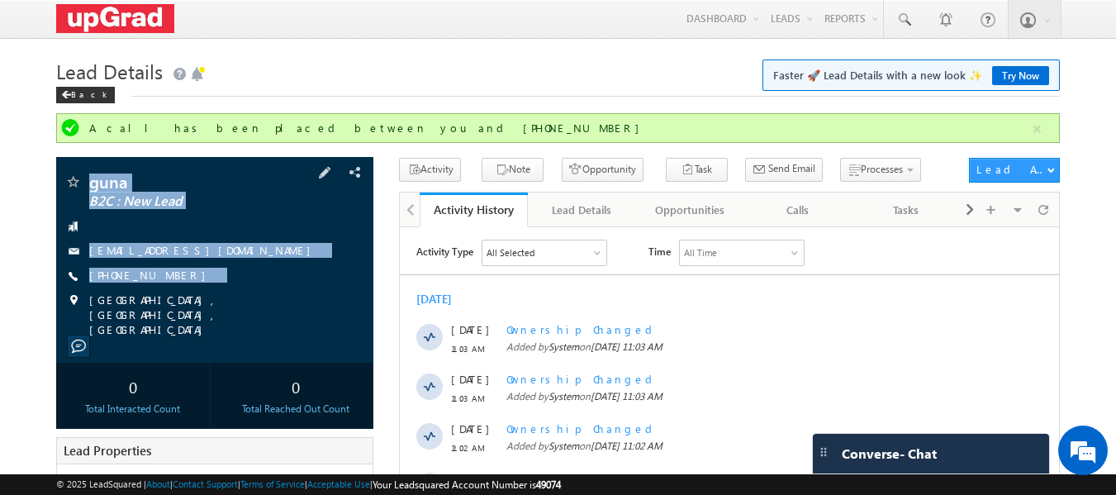
copy div "guna B2C : New Lead [EMAIL_ADDRESS][DOMAIN_NAME] [PHONE_NUMBER]"
drag, startPoint x: 90, startPoint y: 181, endPoint x: 202, endPoint y: 313, distance: 173.5
click at [204, 313] on div "guna B2C : New Lead [EMAIL_ADDRESS][DOMAIN_NAME] [PHONE_NUMBER]" at bounding box center [215, 256] width 302 height 164
click at [907, 11] on link at bounding box center [904, 19] width 40 height 38
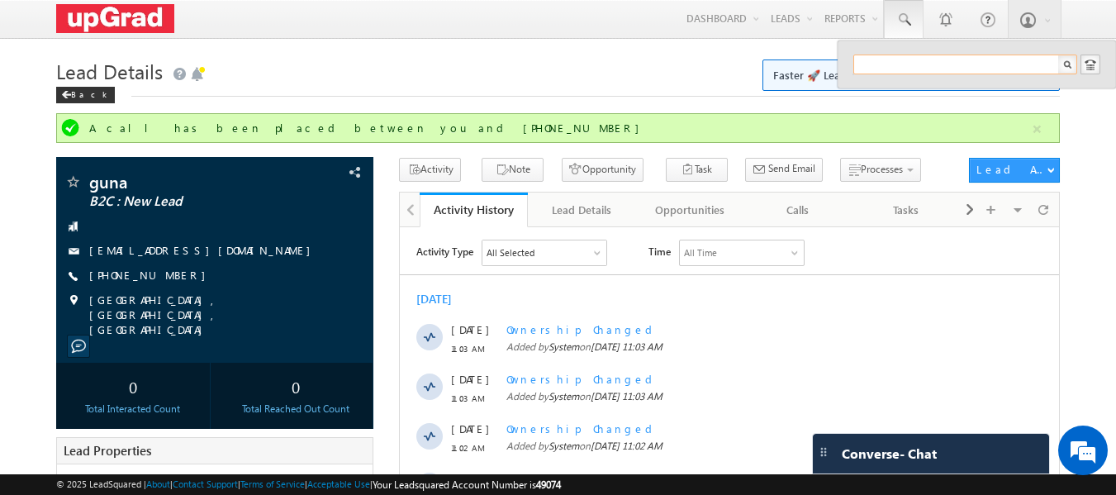
paste input "[EMAIL_ADDRESS][DOMAIN_NAME]"
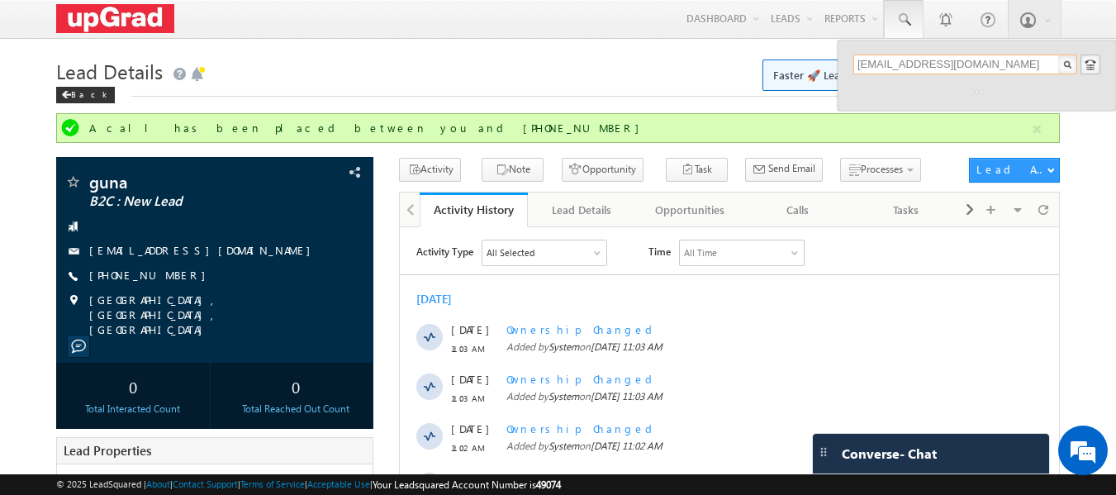
type input "[EMAIL_ADDRESS][DOMAIN_NAME]"
click at [917, 90] on div "[EMAIL_ADDRESS][DOMAIN_NAME]" at bounding box center [977, 76] width 247 height 42
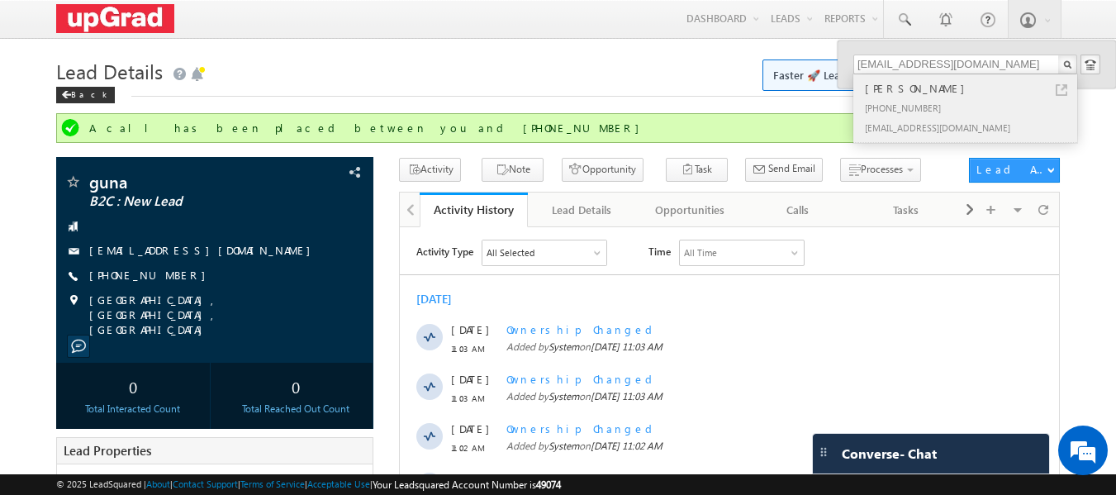
click at [905, 95] on div "[PERSON_NAME]" at bounding box center [972, 88] width 221 height 18
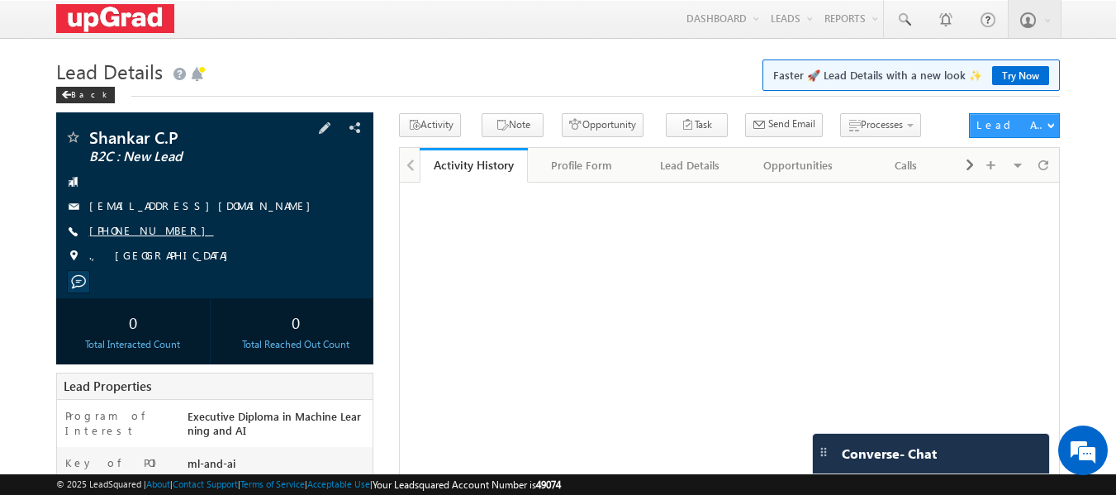
click at [131, 229] on link "[PHONE_NUMBER]" at bounding box center [151, 230] width 125 height 14
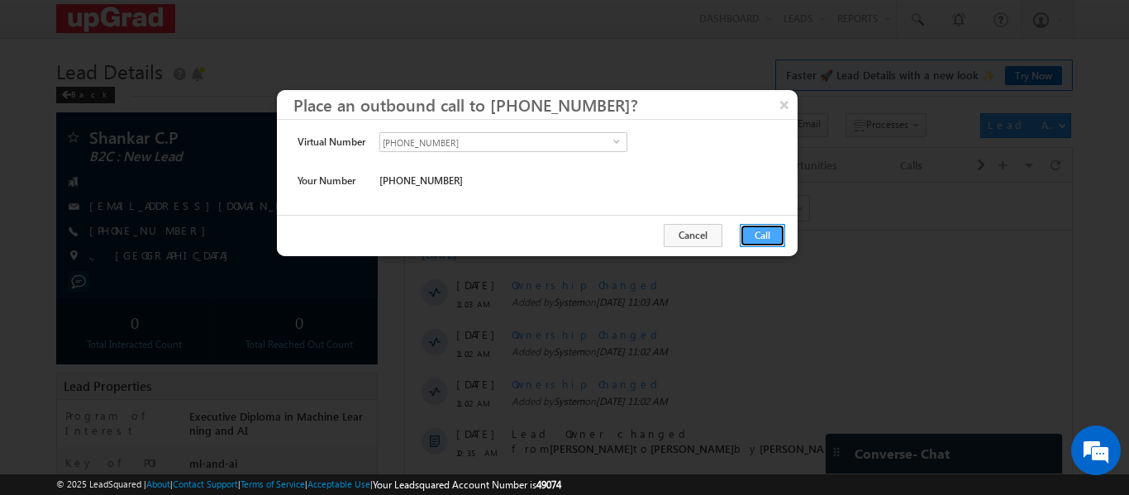
click at [749, 228] on button "Call" at bounding box center [762, 235] width 45 height 23
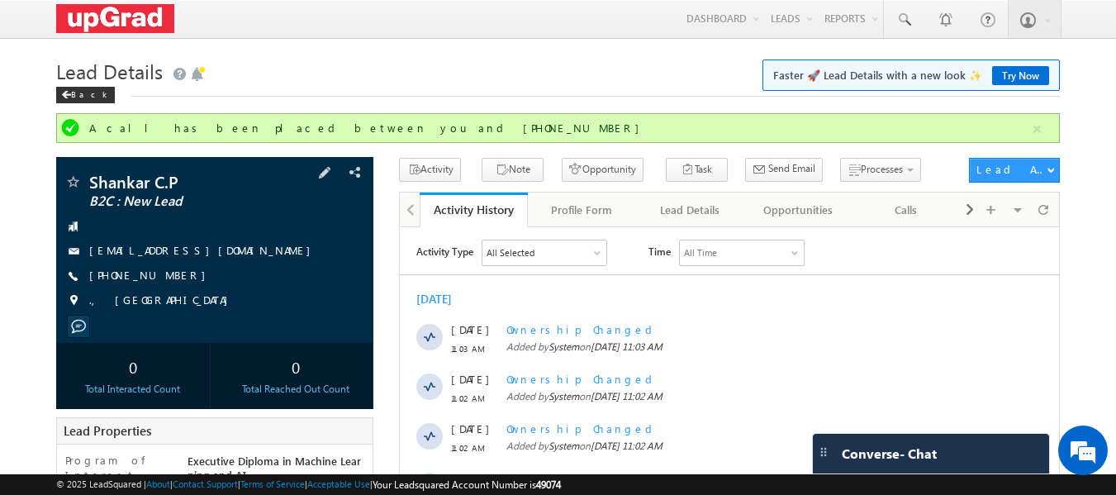
drag, startPoint x: 84, startPoint y: 164, endPoint x: 227, endPoint y: 312, distance: 206.3
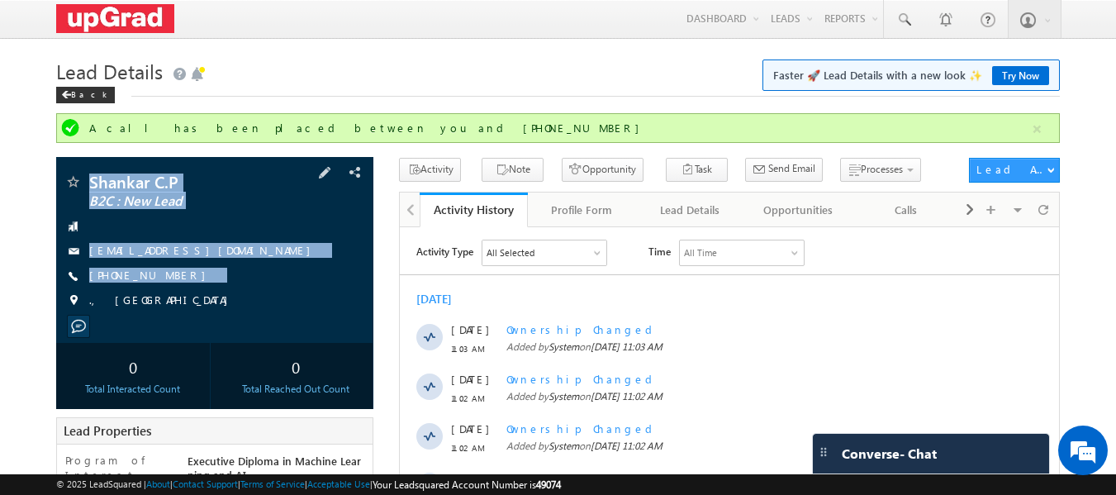
copy div "[PERSON_NAME] B2C : New Lead [EMAIL_ADDRESS][DOMAIN_NAME] [PHONE_NUMBER]"
drag, startPoint x: 83, startPoint y: 158, endPoint x: 202, endPoint y: 316, distance: 197.6
click at [202, 316] on div "Shankar C.P B2C : New Lead [EMAIL_ADDRESS][DOMAIN_NAME] ., [GEOGRAPHIC_DATA]" at bounding box center [215, 250] width 318 height 186
click at [260, 235] on div "Shankar C.P B2C : New Lead [EMAIL_ADDRESS][DOMAIN_NAME] [PHONE_NUMBER] ., [GEOG…" at bounding box center [215, 246] width 302 height 144
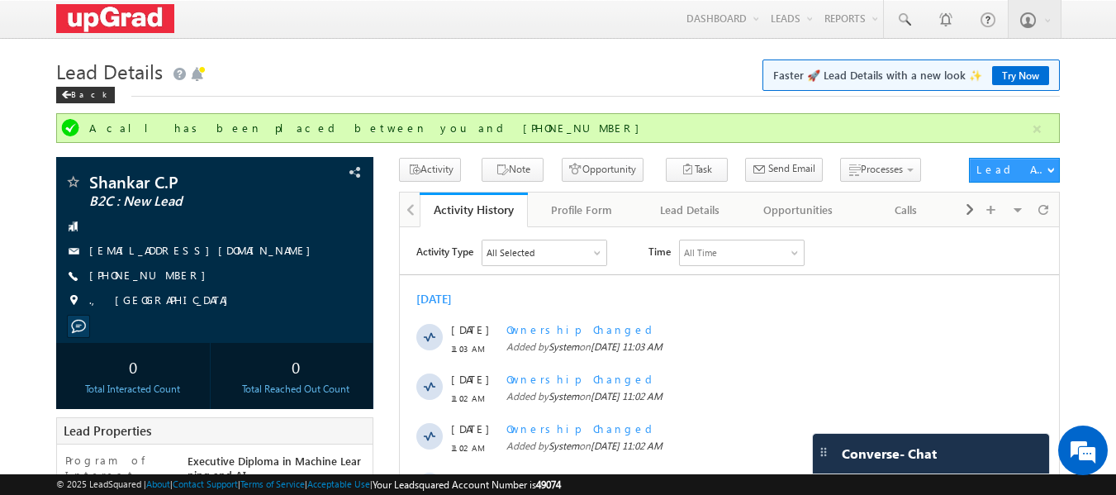
scroll to position [485, 0]
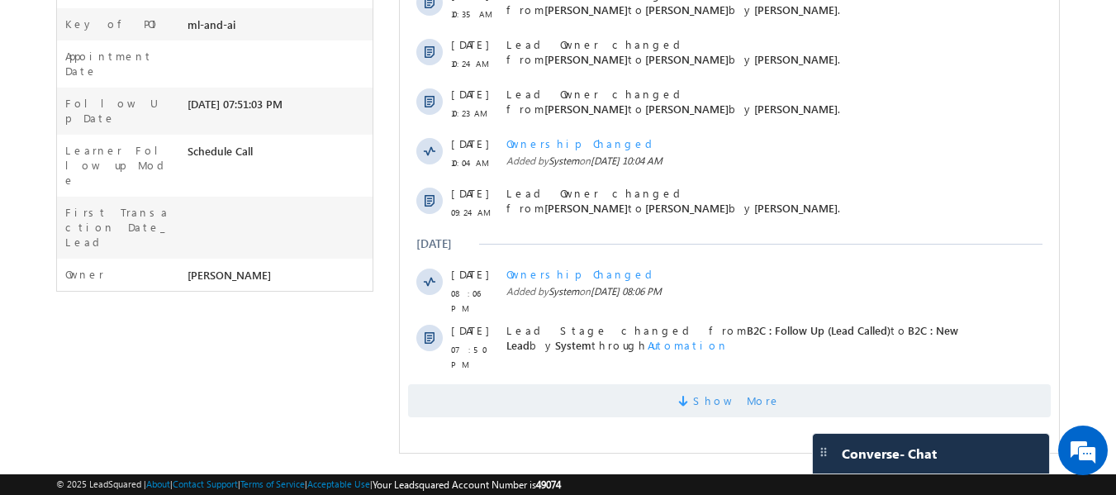
click at [693, 397] on span at bounding box center [685, 404] width 15 height 16
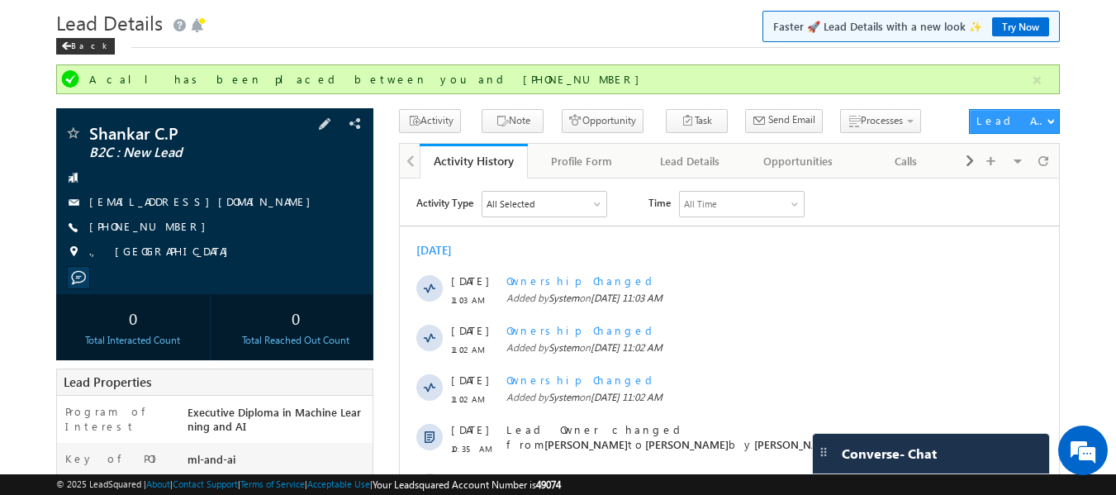
scroll to position [0, 0]
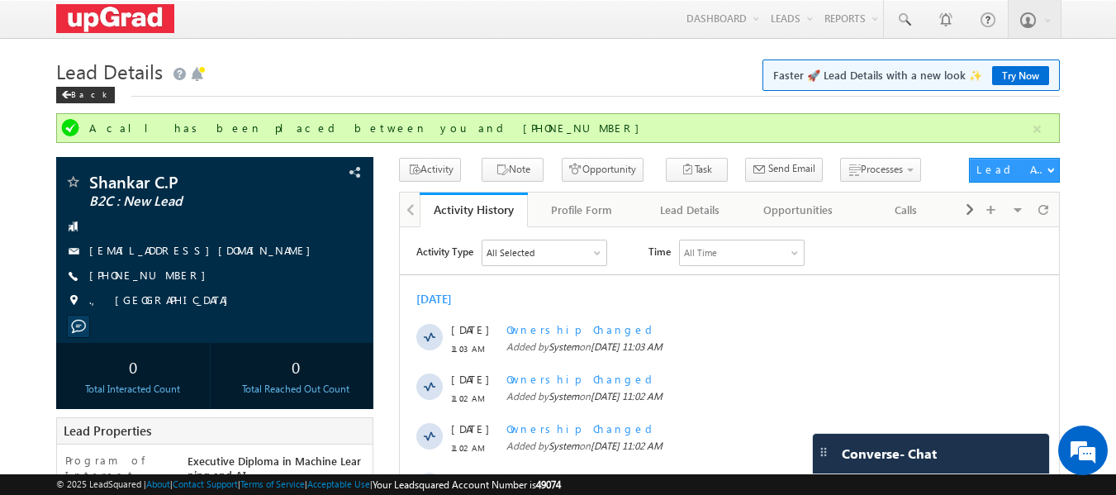
click at [350, 78] on h1 "Lead Details Faster 🚀 Lead Details with a new look ✨ Try Now" at bounding box center [558, 70] width 1005 height 32
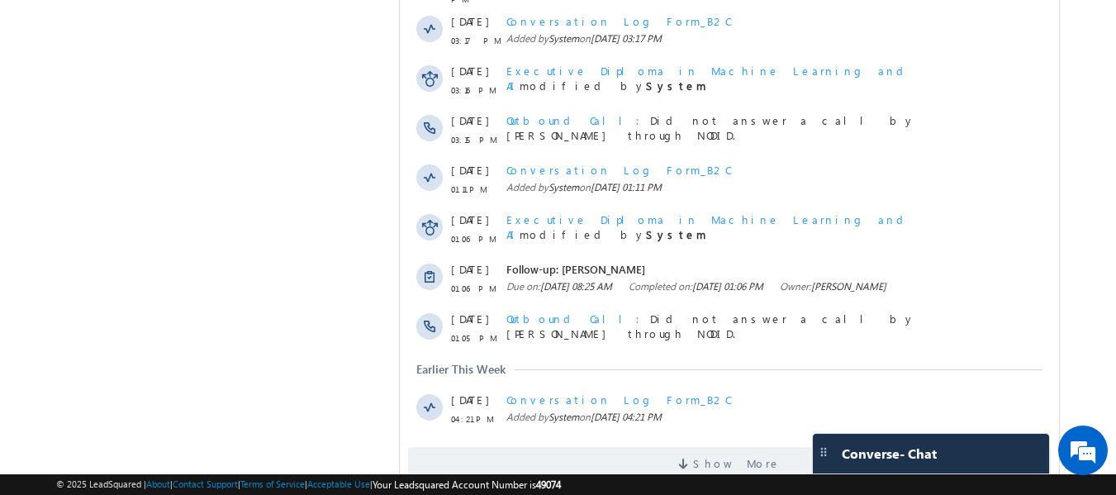
scroll to position [989, 0]
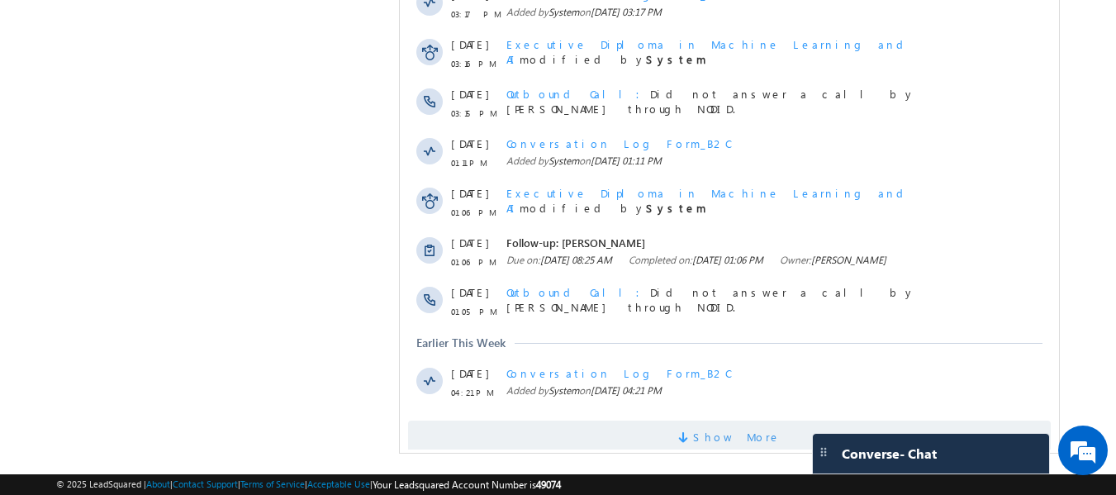
click at [727, 421] on span "Show More" at bounding box center [737, 437] width 88 height 33
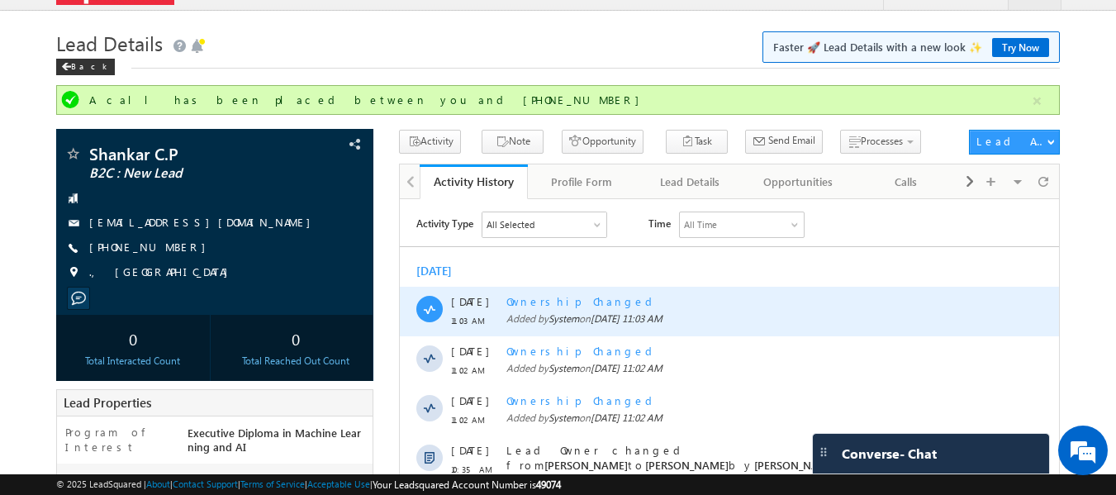
scroll to position [0, 0]
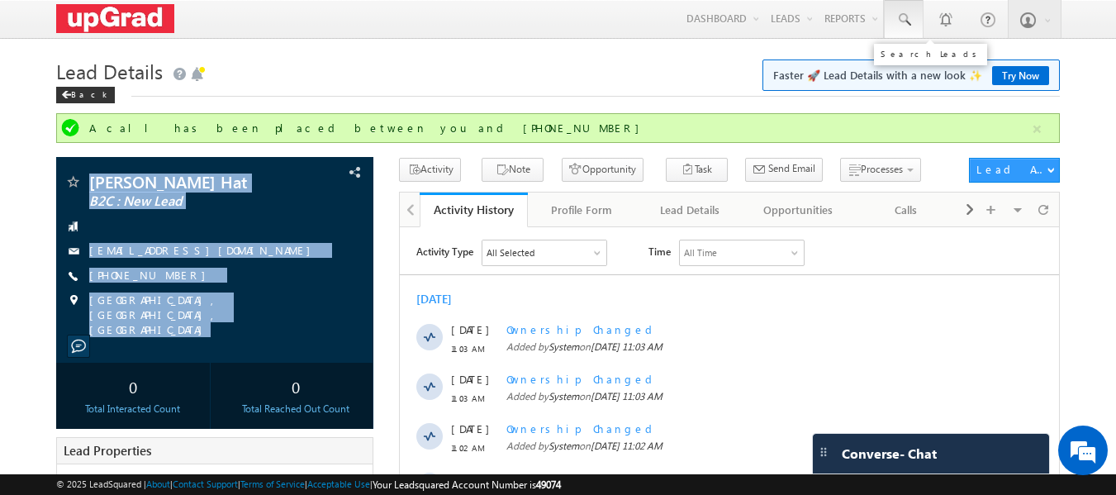
click at [904, 21] on span at bounding box center [904, 20] width 17 height 17
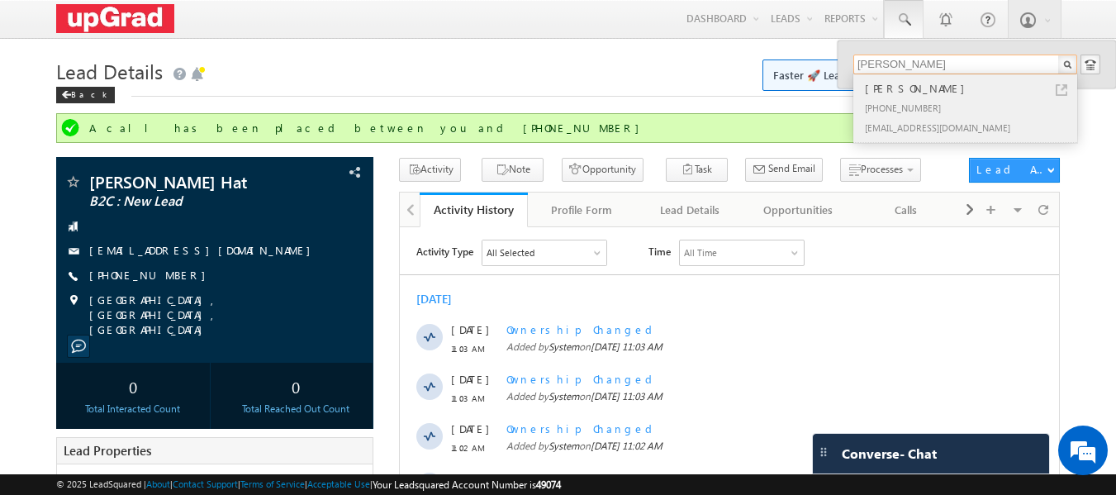
type input "supriya"
click at [899, 100] on div "+91-7319608034" at bounding box center [972, 107] width 221 height 20
